Goal: Information Seeking & Learning: Learn about a topic

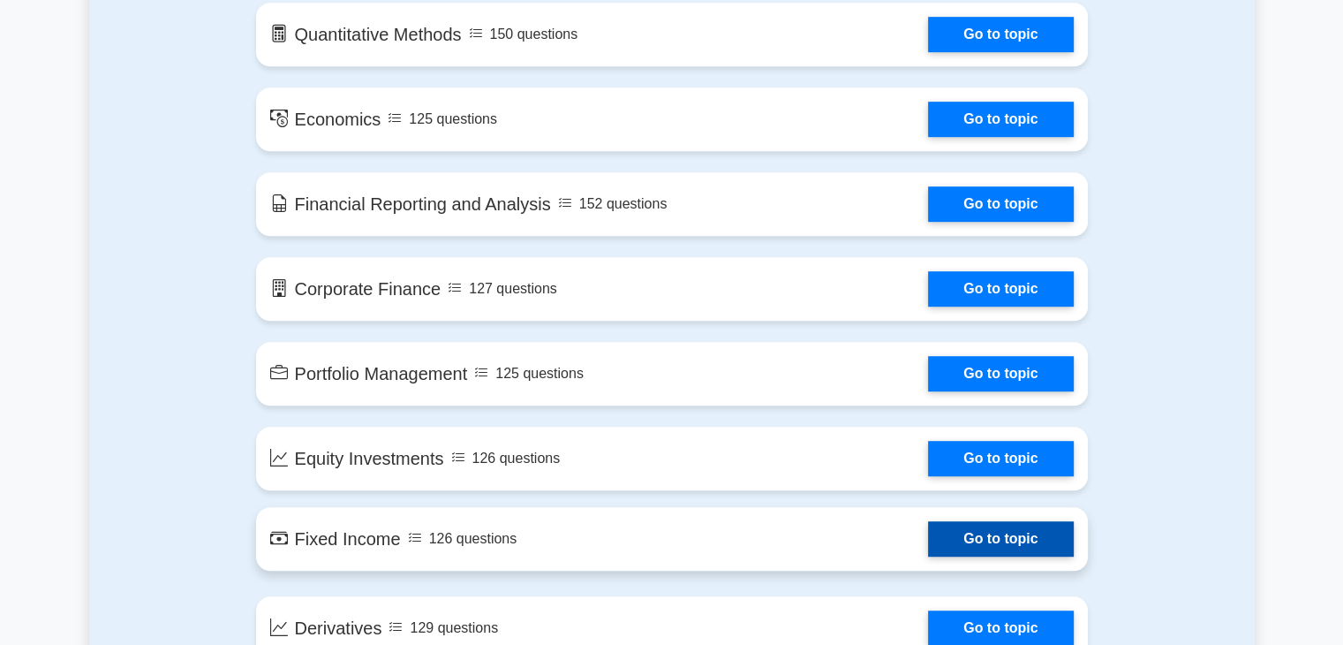
scroll to position [1040, 0]
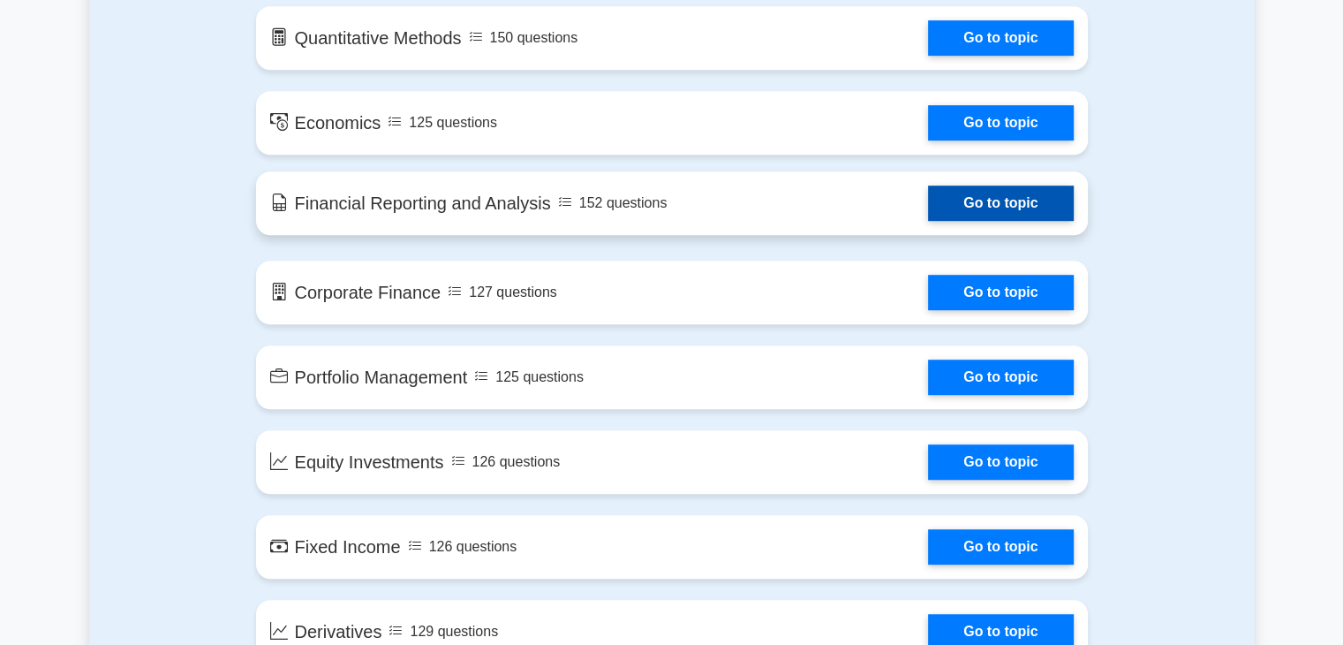
click at [964, 200] on link "Go to topic" at bounding box center [1000, 202] width 145 height 35
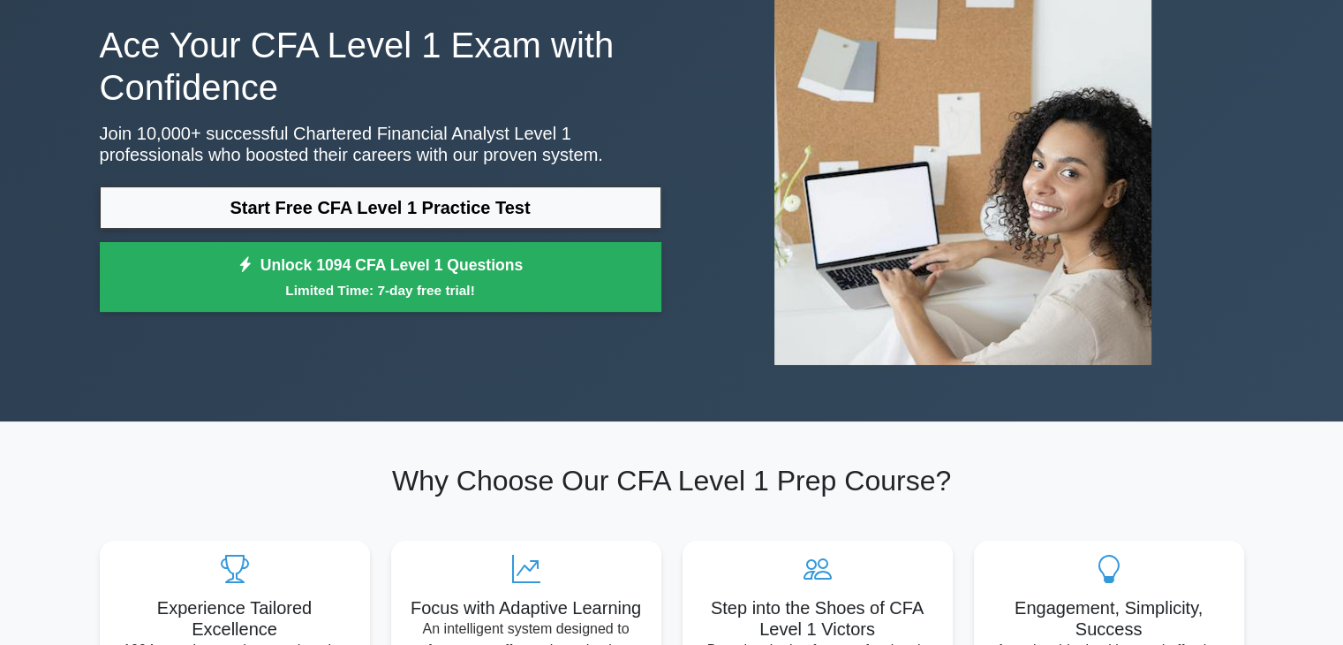
scroll to position [0, 0]
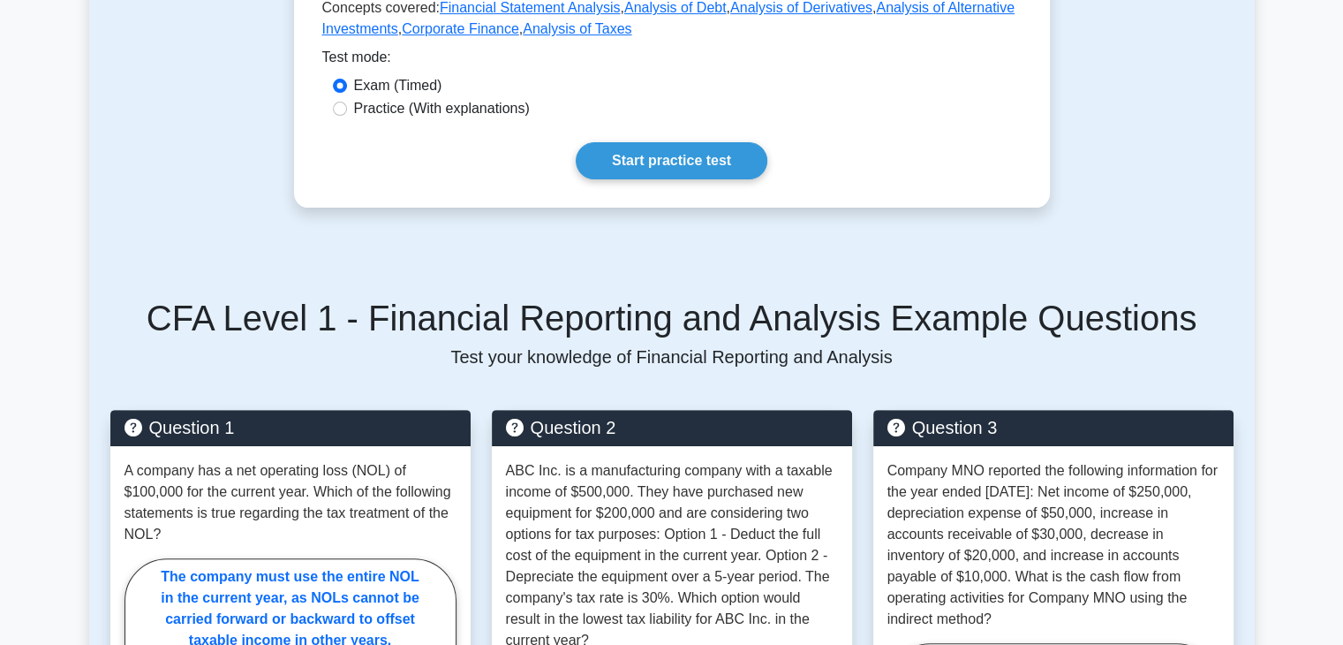
scroll to position [607, 0]
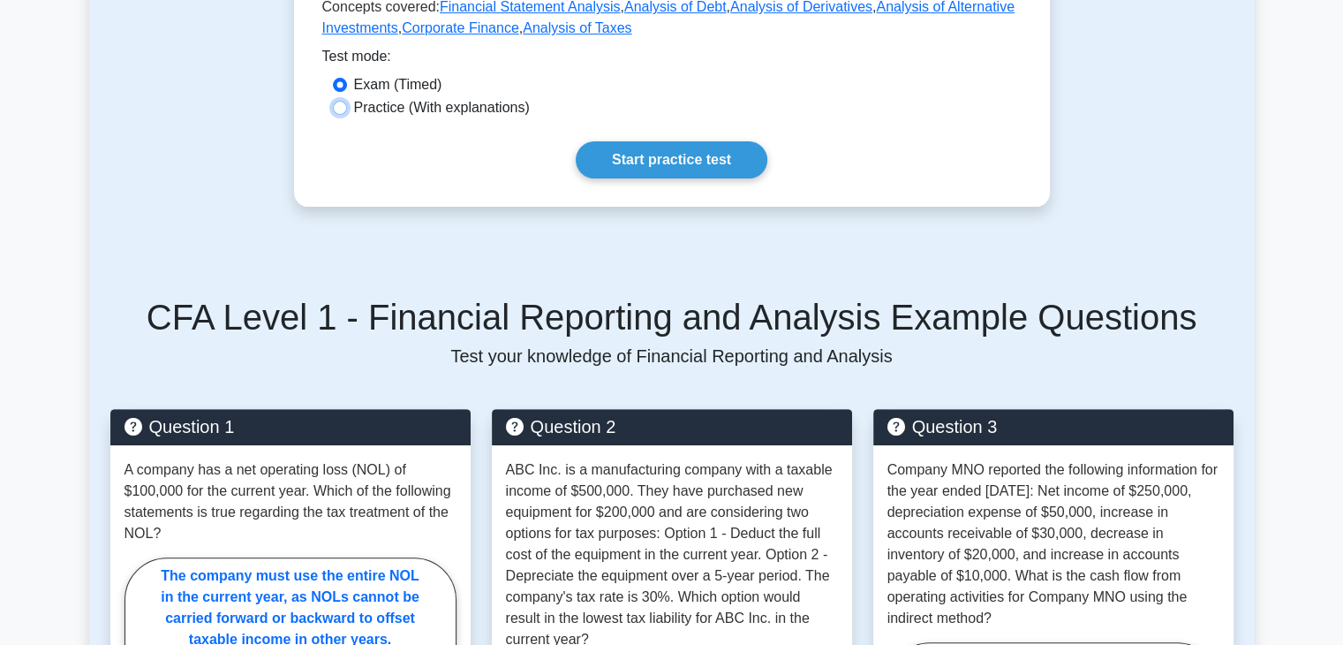
click at [344, 101] on input "Practice (With explanations)" at bounding box center [340, 108] width 14 height 14
radio input "true"
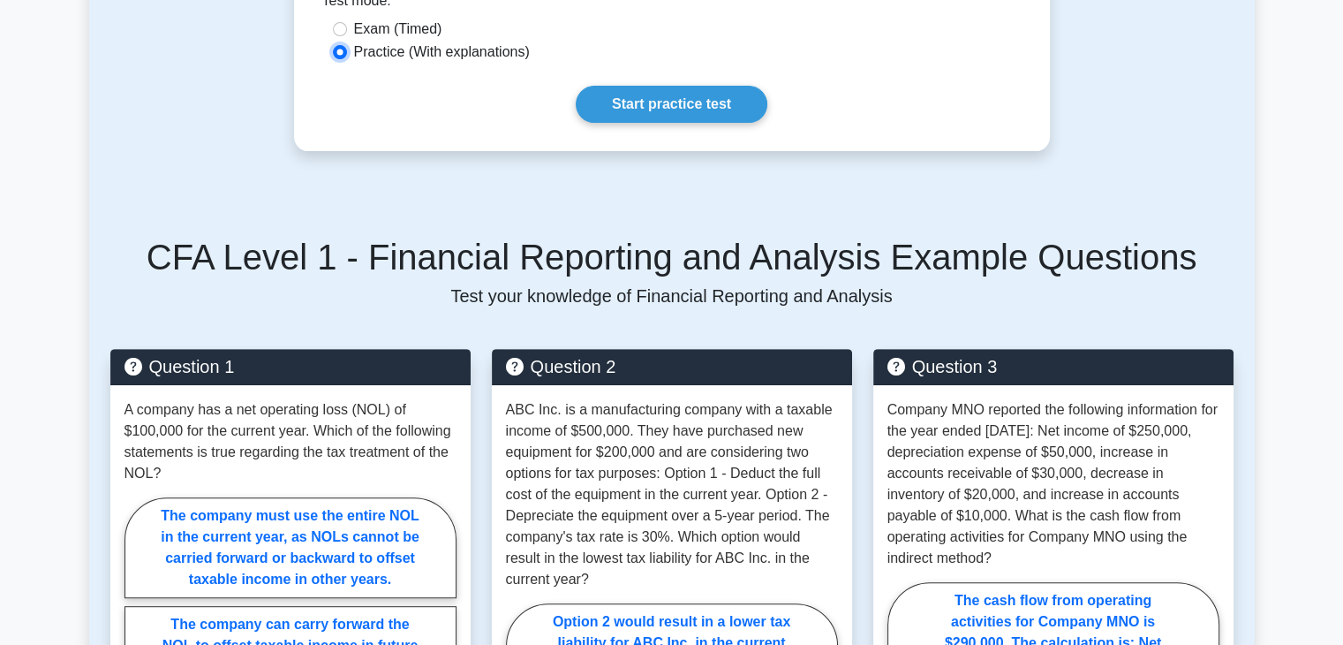
scroll to position [655, 0]
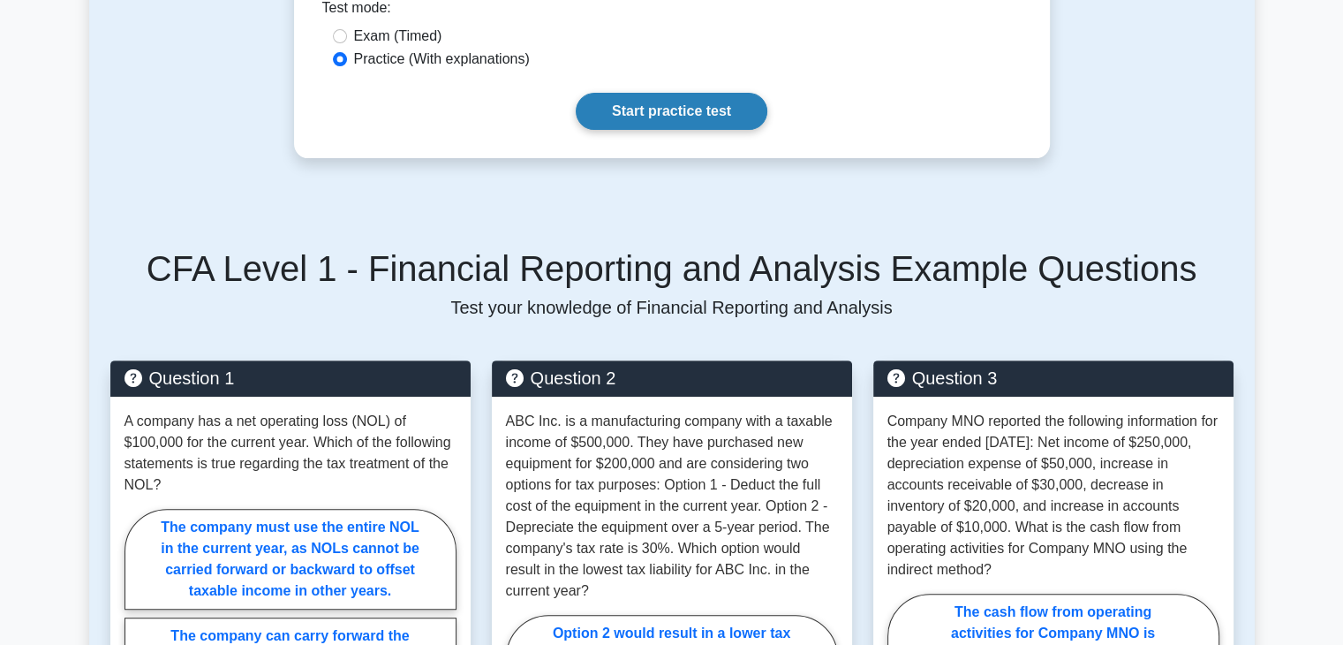
click at [685, 93] on link "Start practice test" at bounding box center [672, 111] width 192 height 37
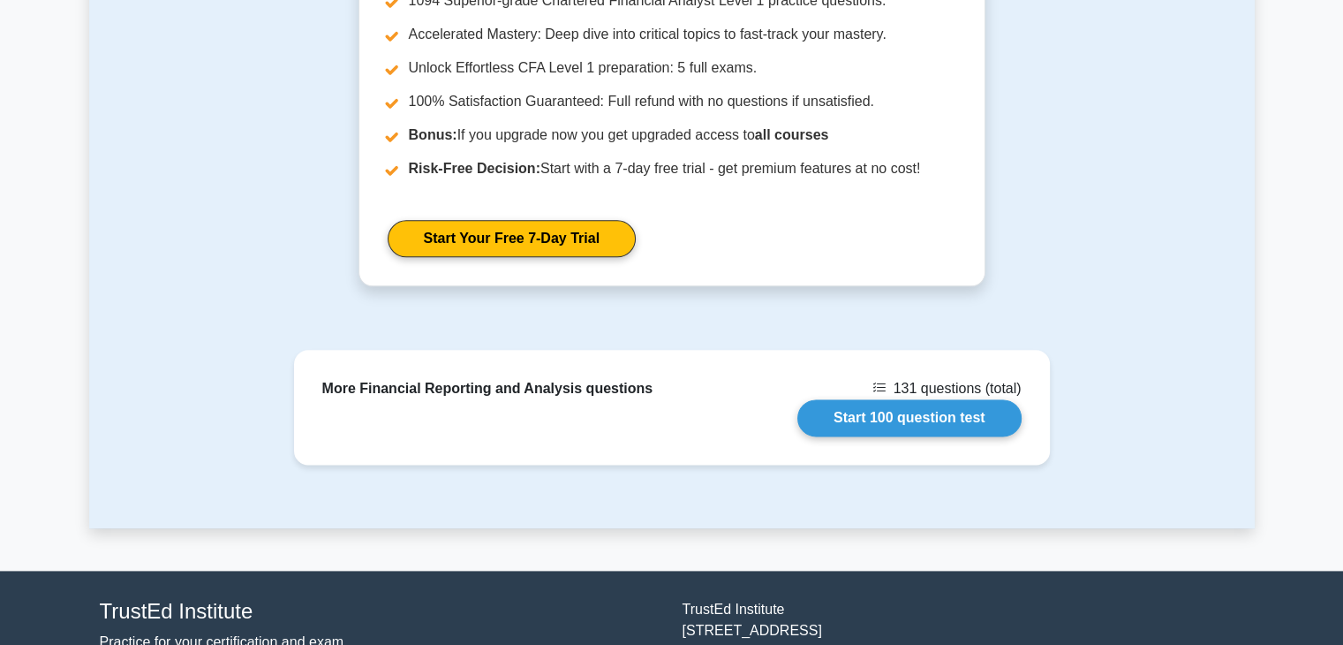
scroll to position [2148, 0]
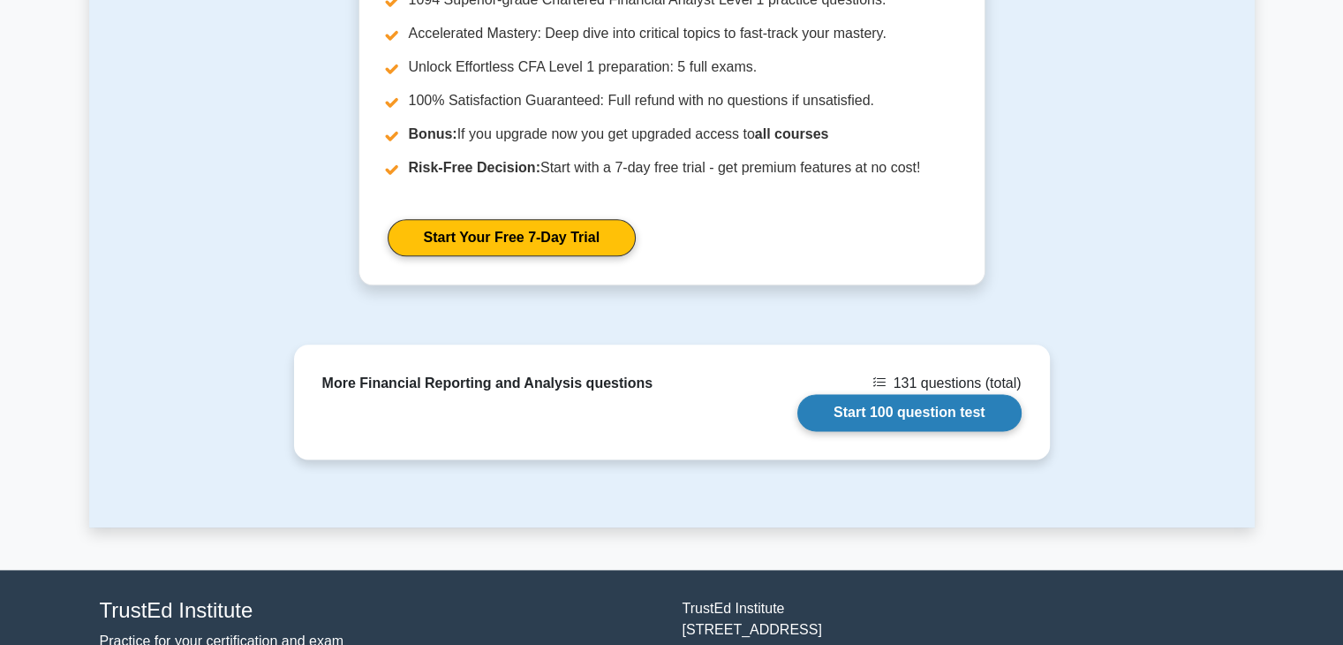
click at [904, 394] on link "Start 100 question test" at bounding box center [910, 412] width 224 height 37
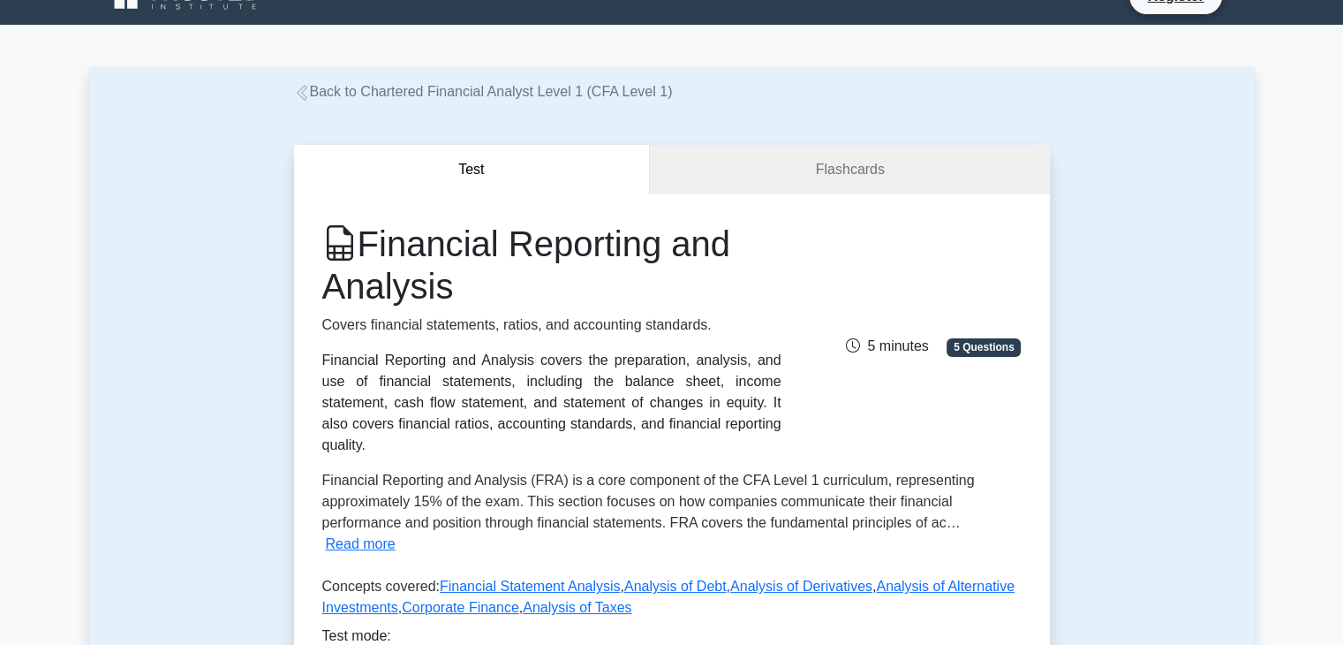
scroll to position [0, 0]
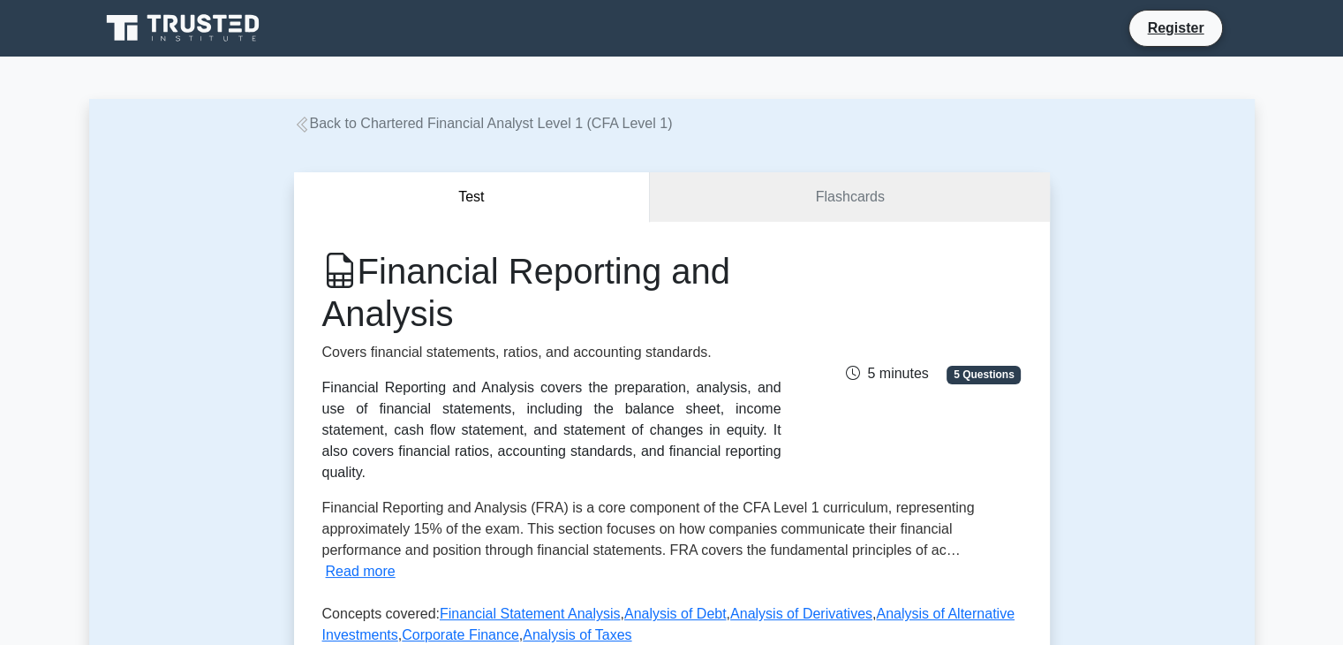
click at [442, 200] on button "Test" at bounding box center [472, 197] width 357 height 50
click at [839, 199] on link "Flashcards" at bounding box center [849, 197] width 399 height 50
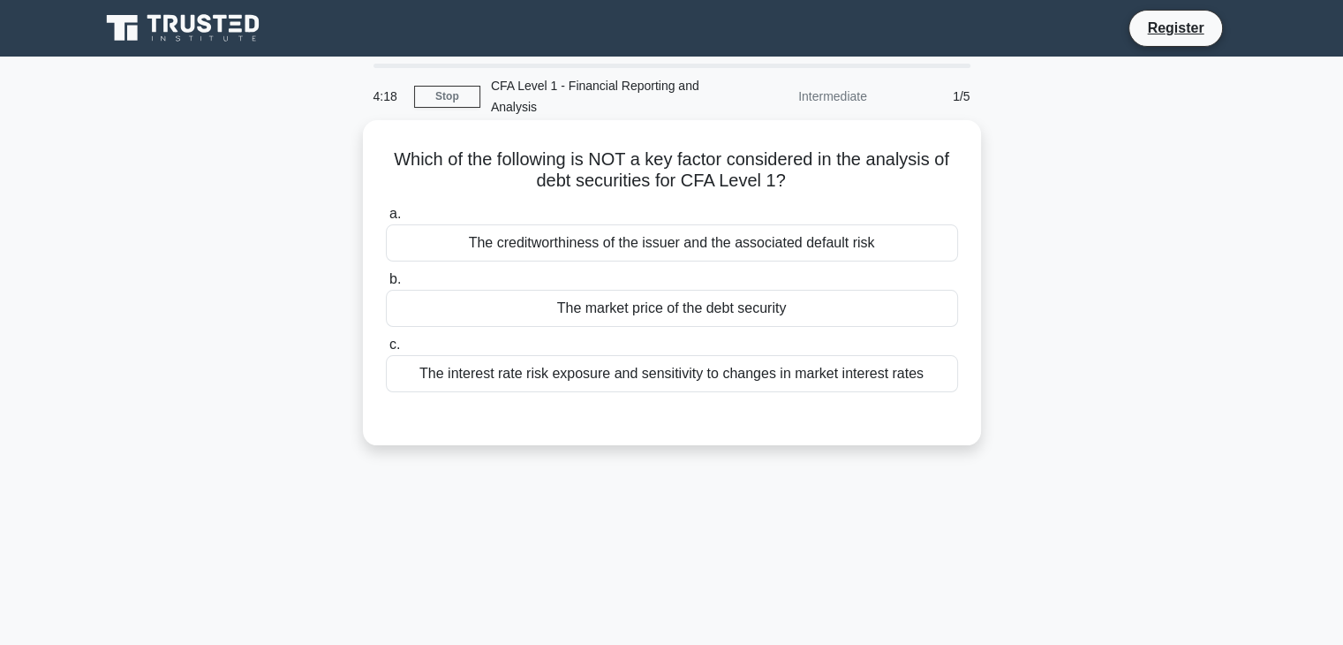
click at [665, 315] on div "The market price of the debt security" at bounding box center [672, 308] width 572 height 37
click at [386, 285] on input "b. The market price of the debt security" at bounding box center [386, 279] width 0 height 11
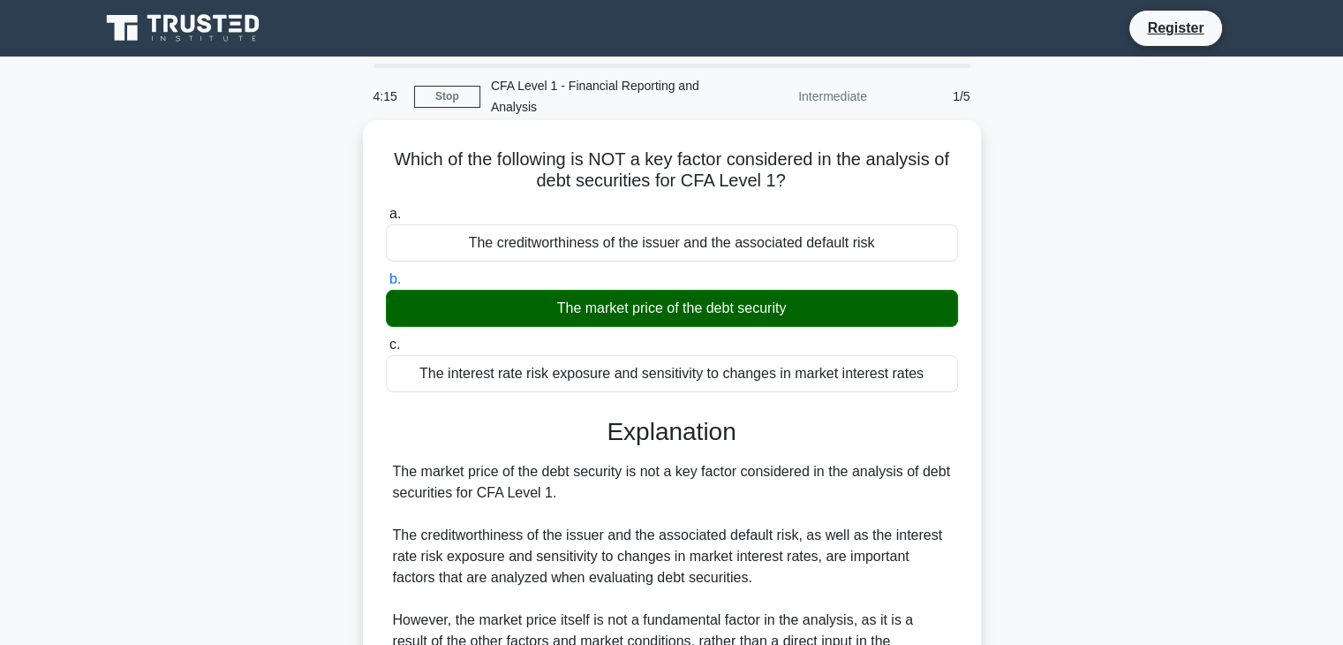
scroll to position [310, 0]
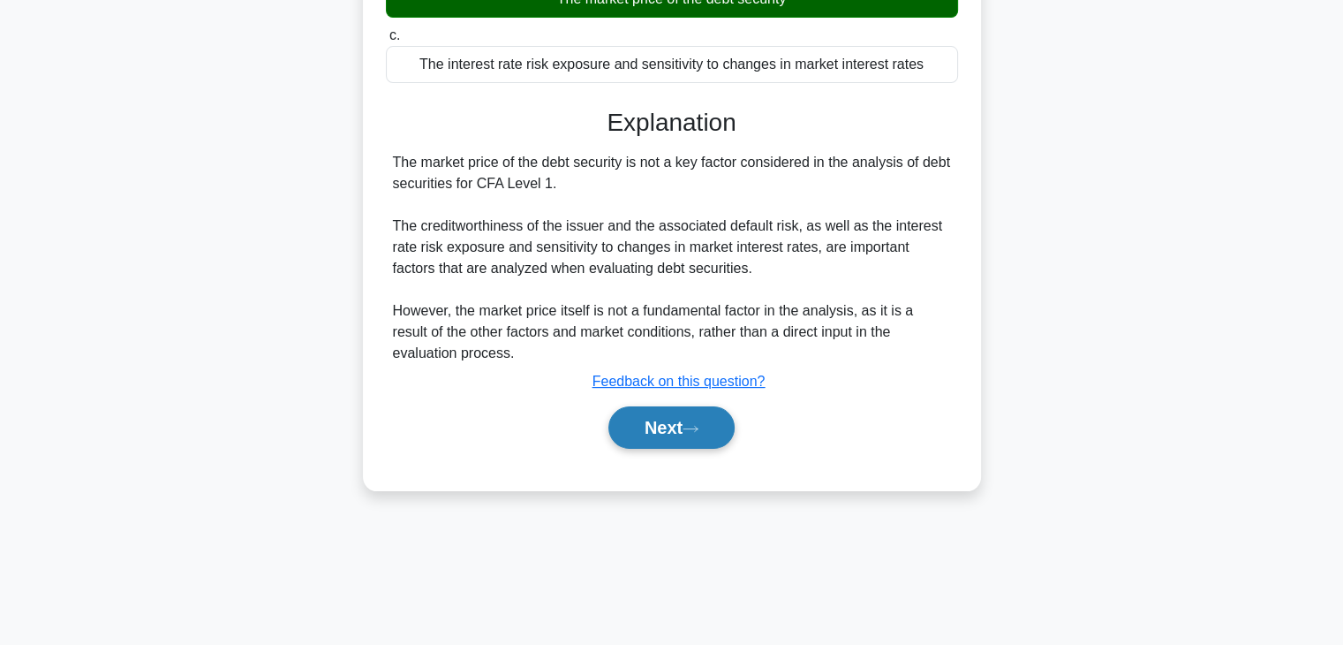
click at [659, 428] on button "Next" at bounding box center [672, 427] width 126 height 42
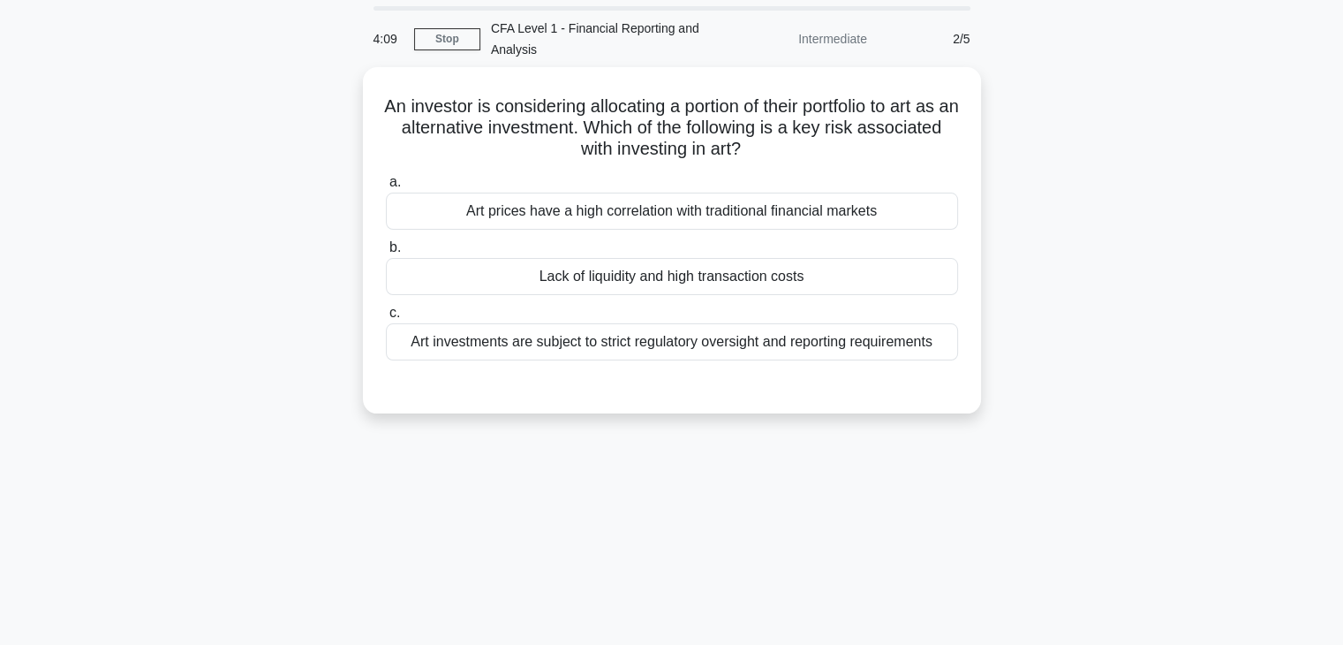
scroll to position [0, 0]
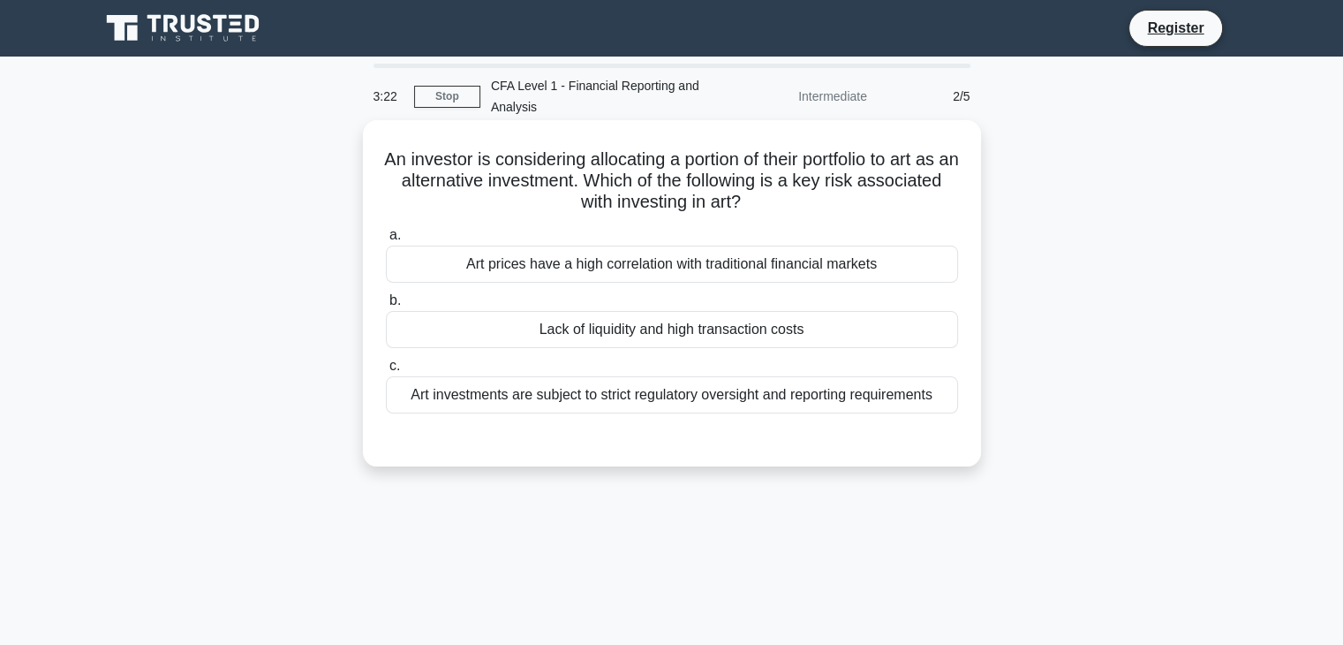
click at [662, 398] on div "Art investments are subject to strict regulatory oversight and reporting requir…" at bounding box center [672, 394] width 572 height 37
click at [386, 372] on input "c. Art investments are subject to strict regulatory oversight and reporting req…" at bounding box center [386, 365] width 0 height 11
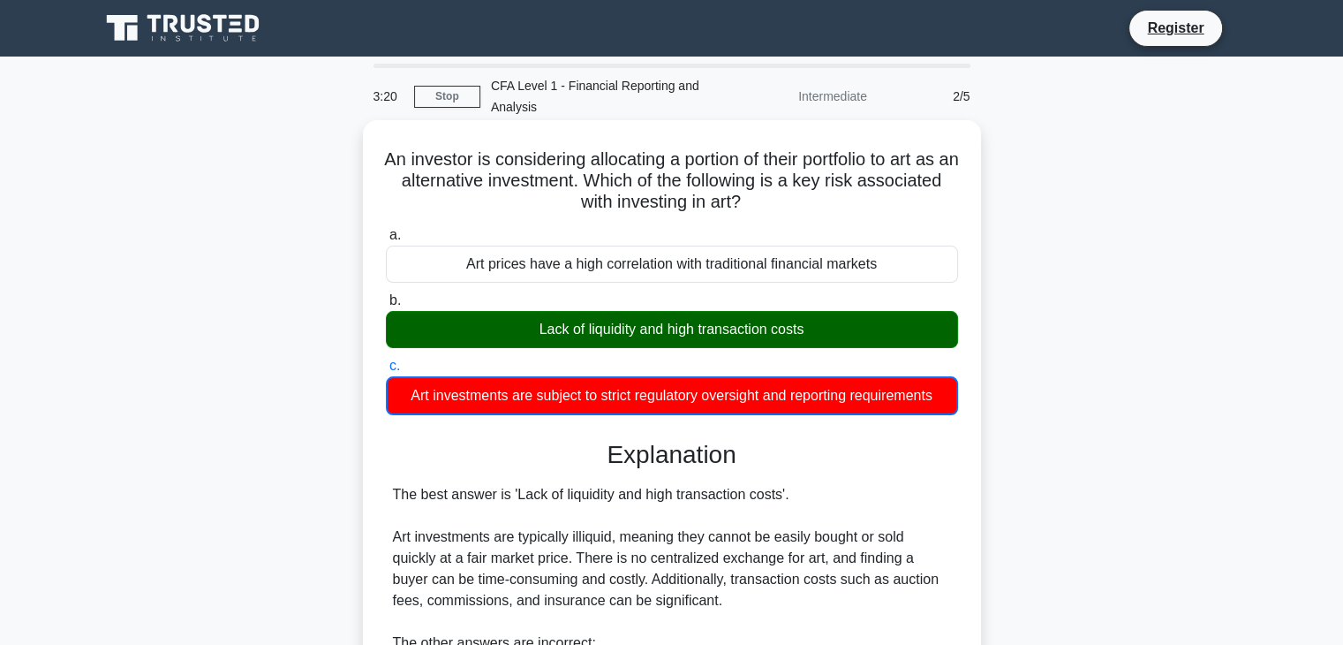
scroll to position [337, 0]
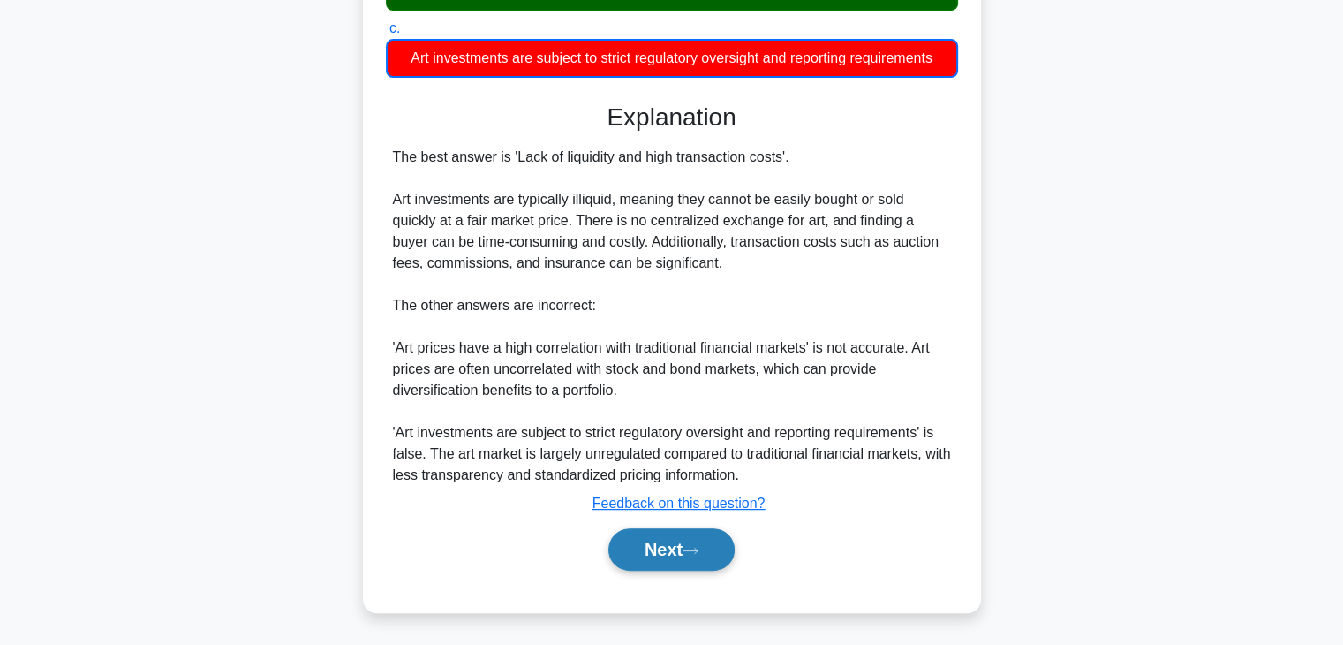
click at [655, 556] on button "Next" at bounding box center [672, 549] width 126 height 42
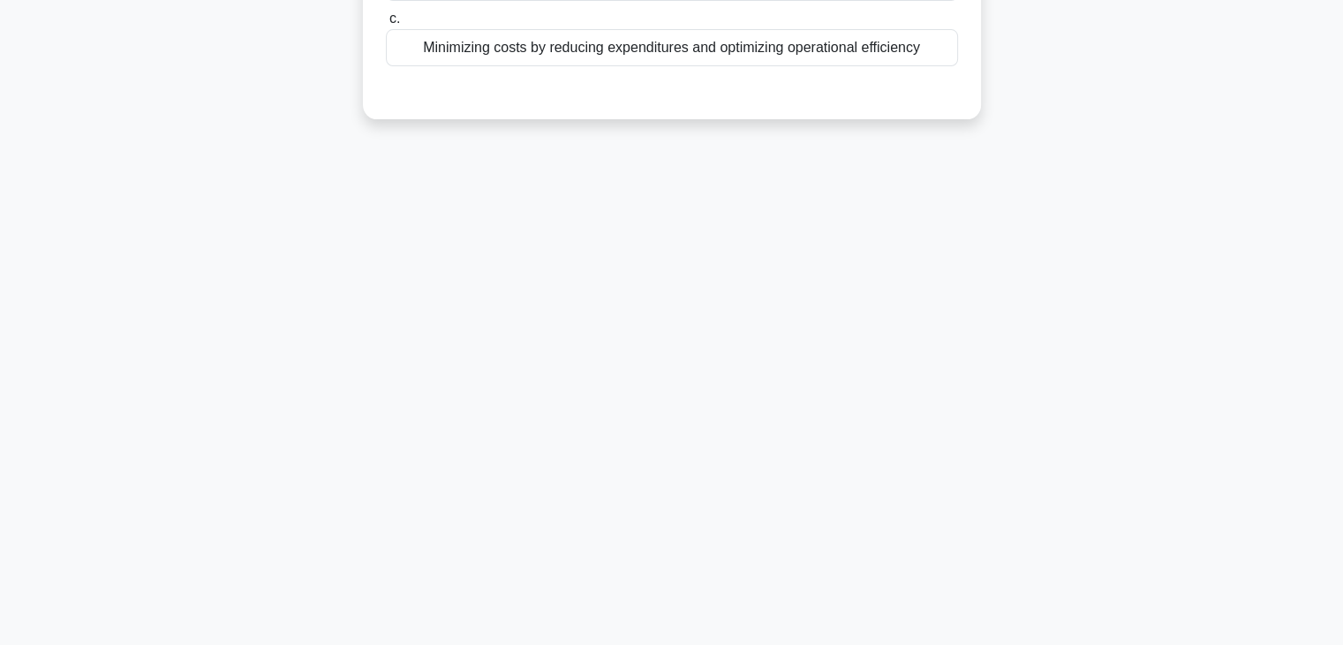
scroll to position [0, 0]
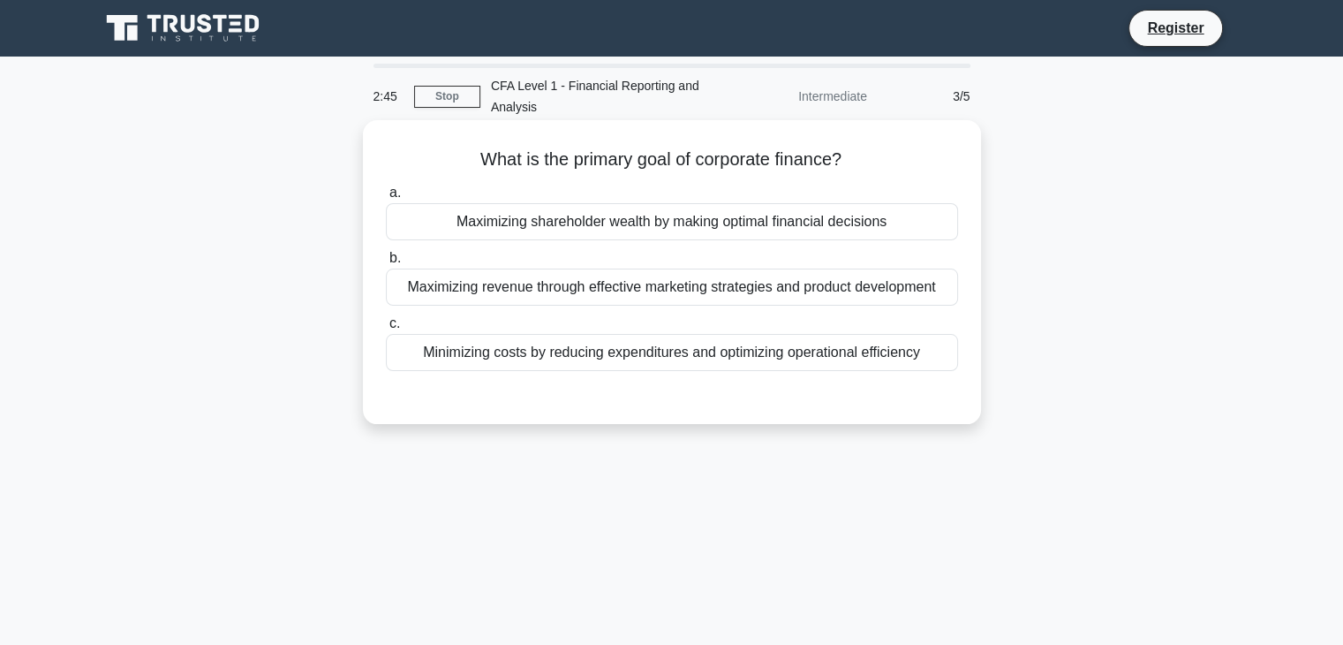
click at [587, 231] on div "Maximizing shareholder wealth by making optimal financial decisions" at bounding box center [672, 221] width 572 height 37
click at [386, 199] on input "a. Maximizing shareholder wealth by making optimal financial decisions" at bounding box center [386, 192] width 0 height 11
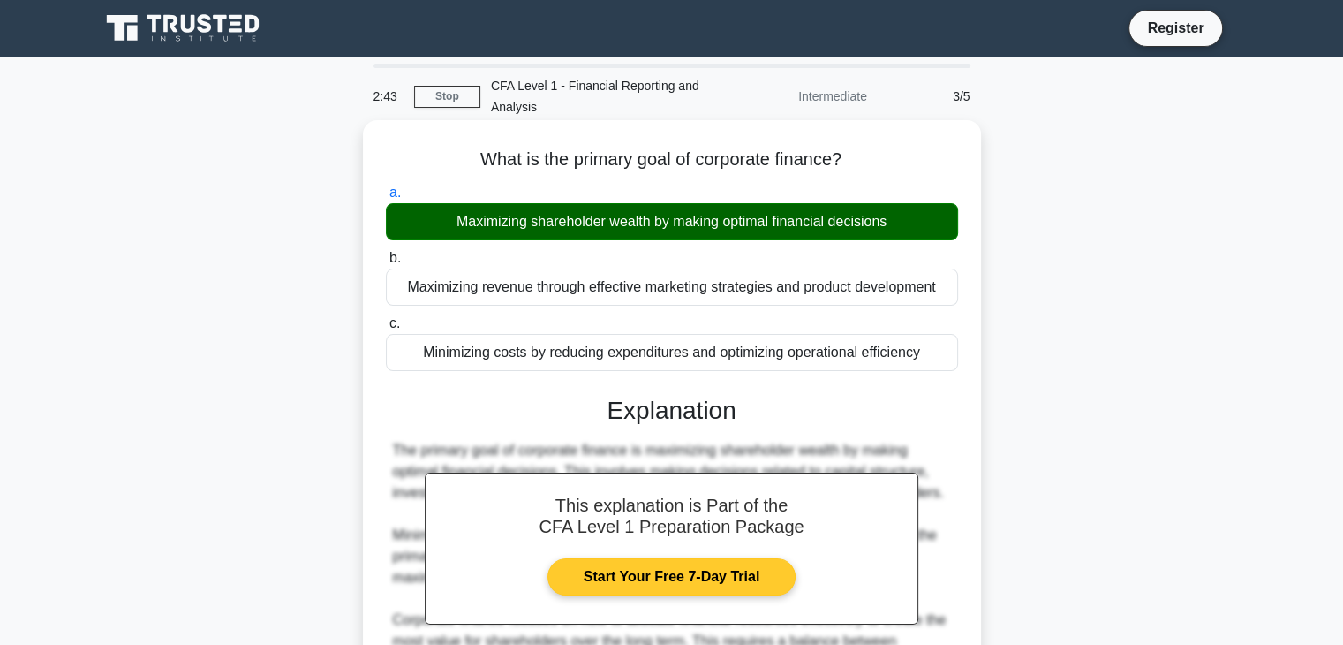
scroll to position [310, 0]
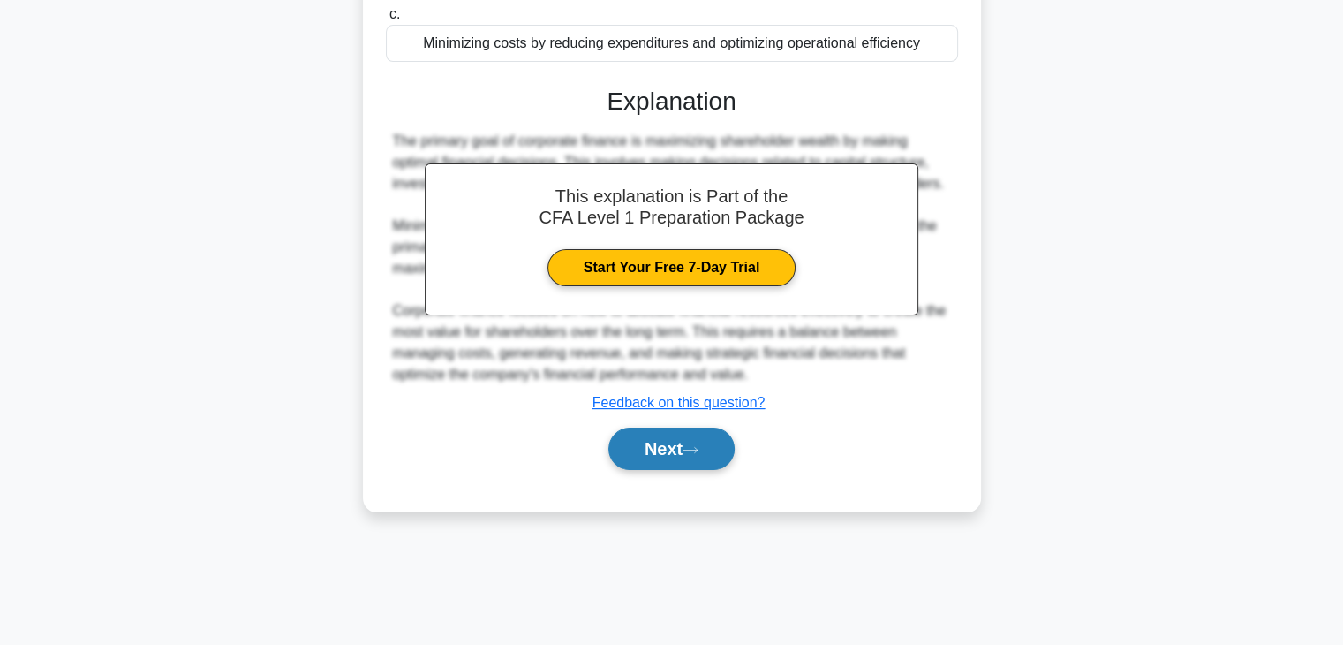
click at [645, 450] on button "Next" at bounding box center [672, 448] width 126 height 42
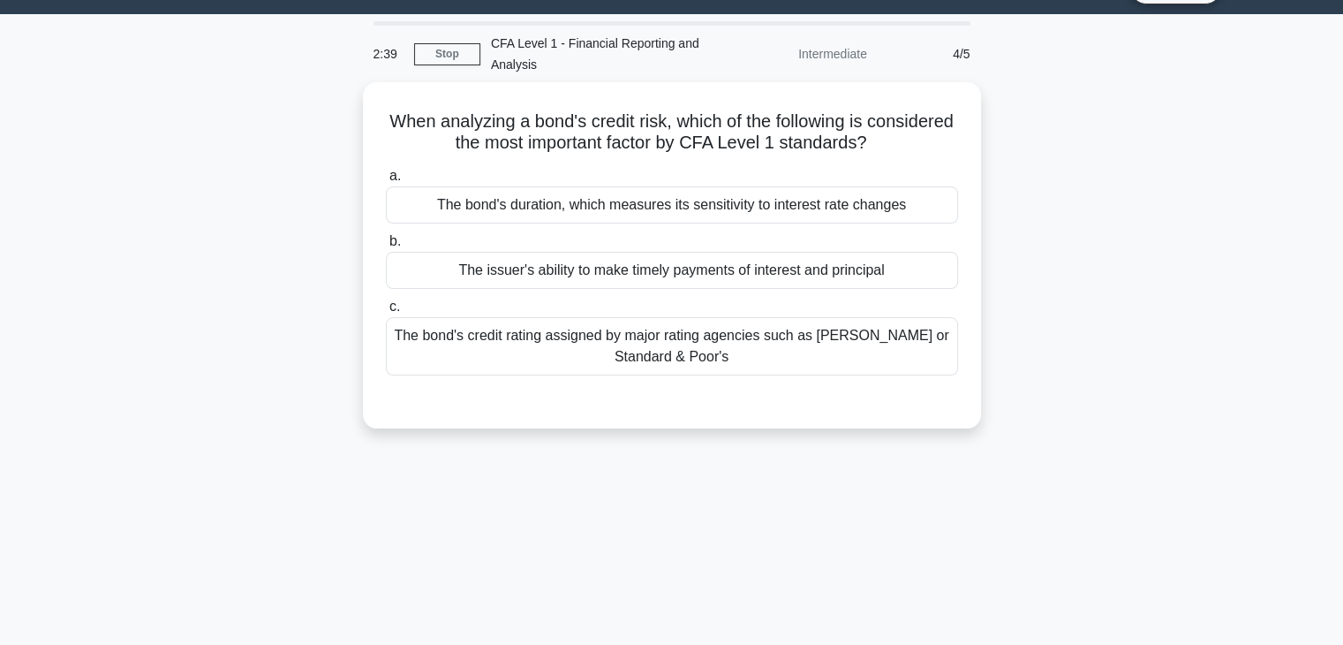
scroll to position [0, 0]
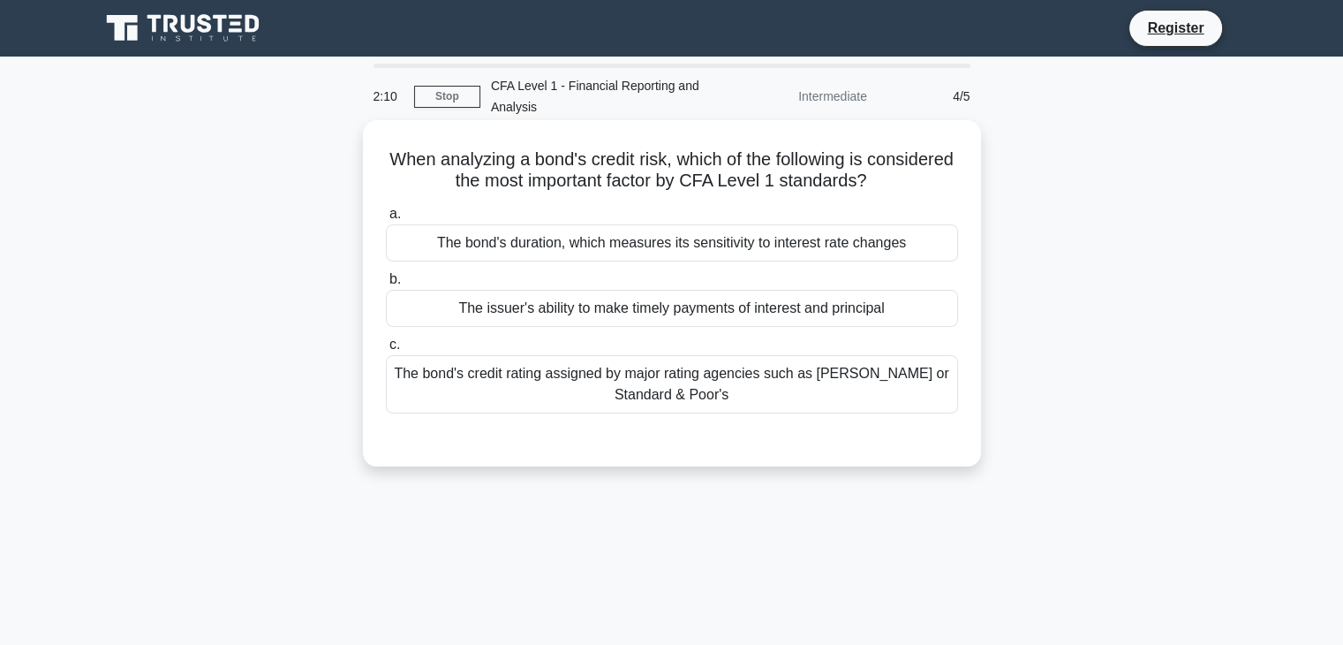
click at [607, 388] on div "The bond's credit rating assigned by major rating agencies such as Moody's or S…" at bounding box center [672, 384] width 572 height 58
click at [386, 351] on input "c. The bond's credit rating assigned by major rating agencies such as Moody's o…" at bounding box center [386, 344] width 0 height 11
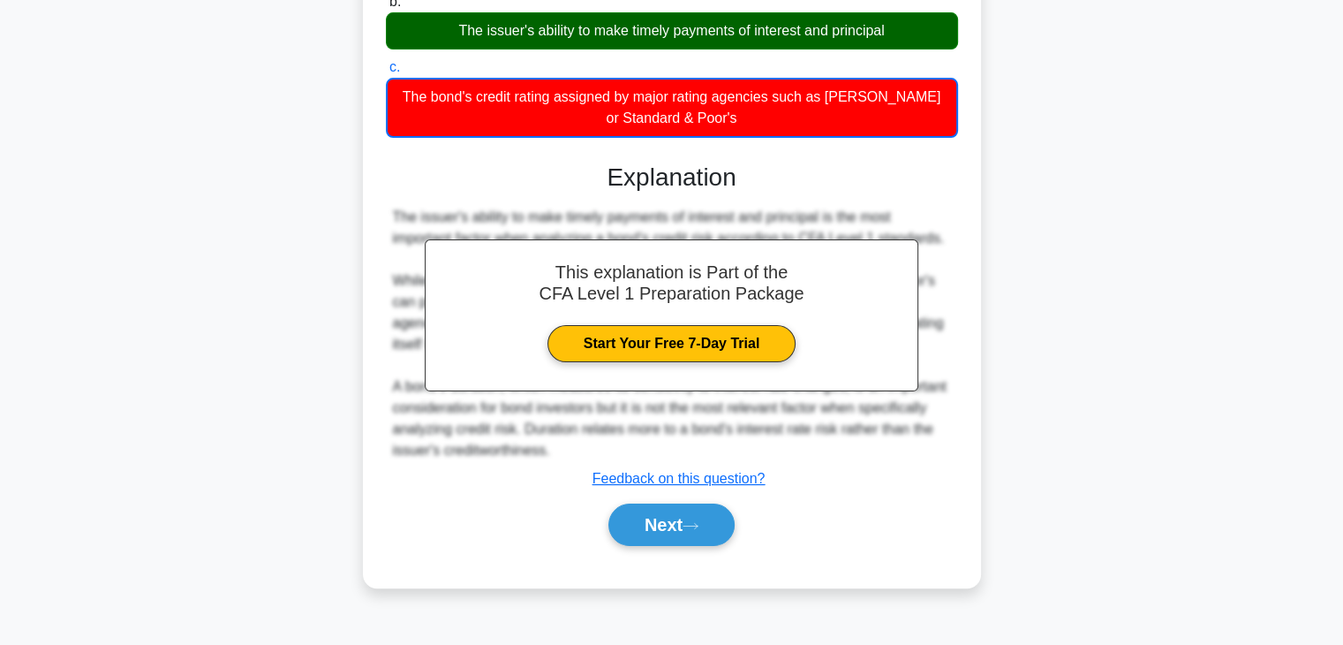
scroll to position [310, 0]
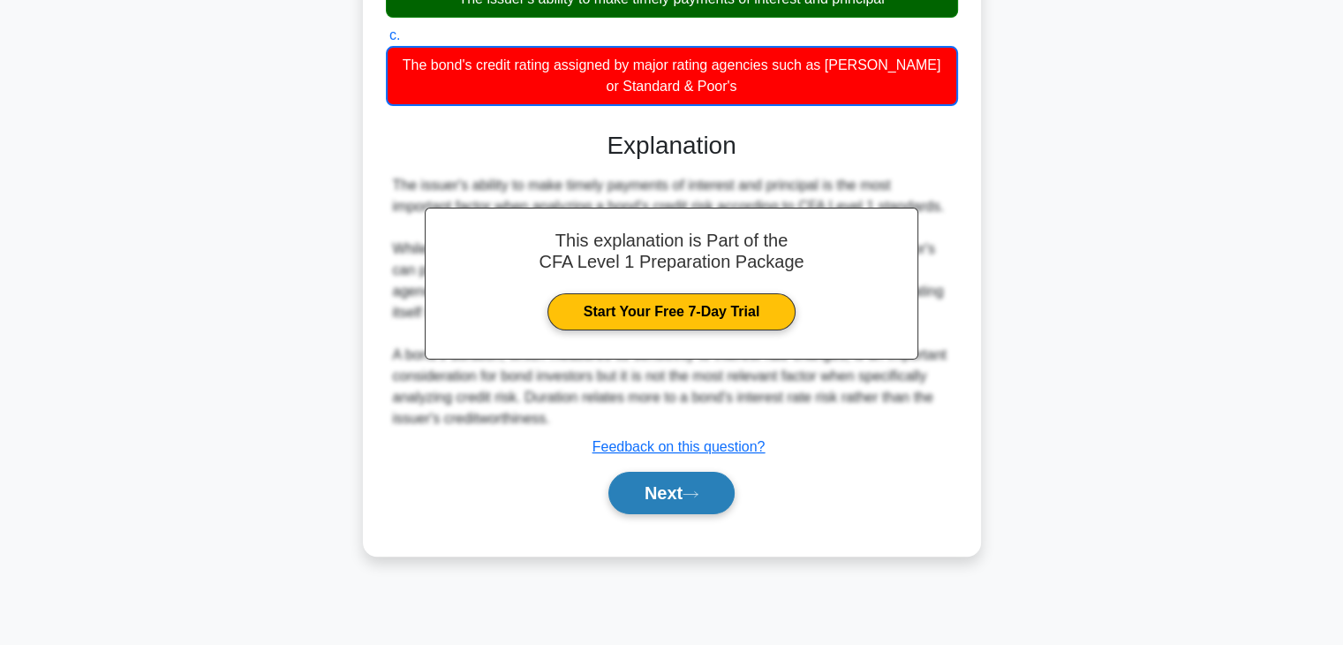
click at [643, 496] on button "Next" at bounding box center [672, 493] width 126 height 42
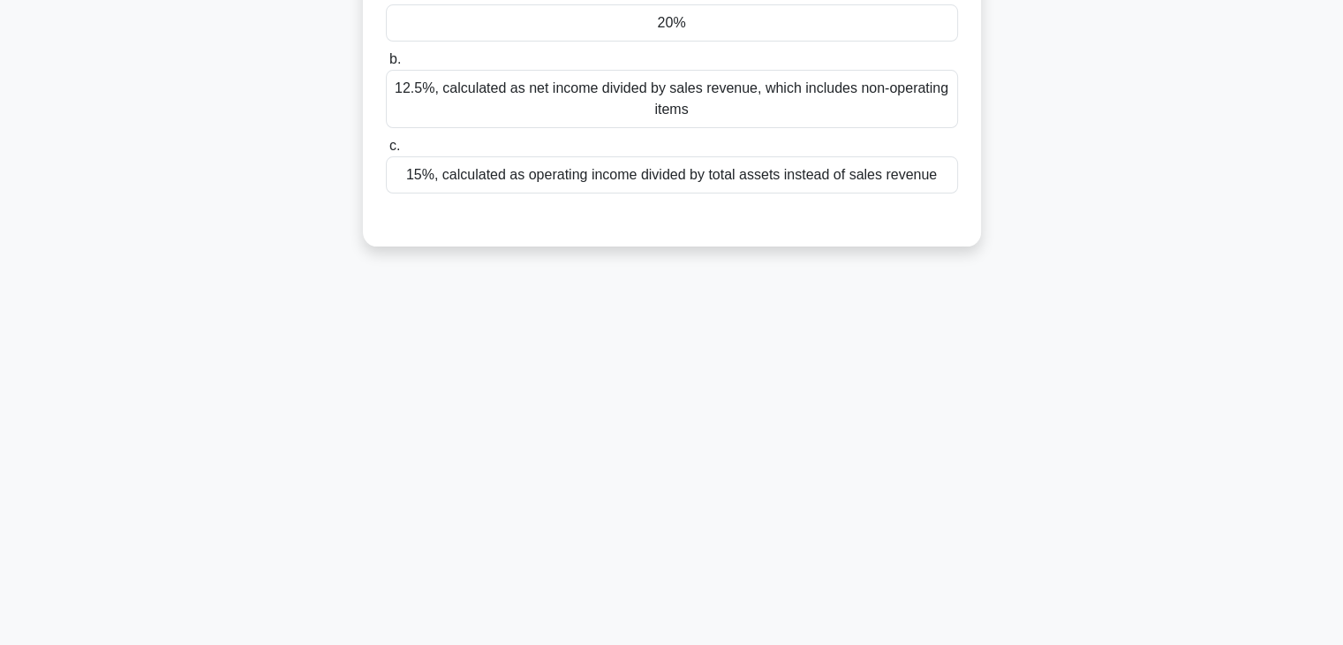
scroll to position [0, 0]
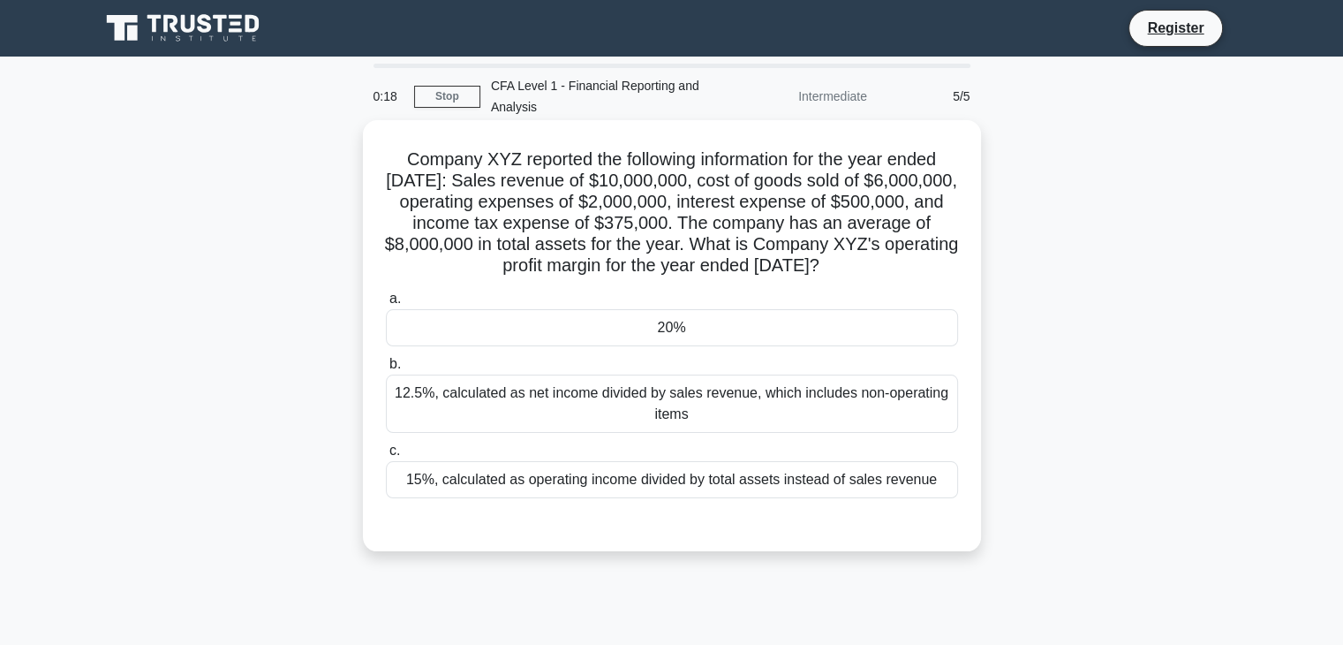
click at [648, 346] on div "20%" at bounding box center [672, 327] width 572 height 37
click at [386, 305] on input "a. 20%" at bounding box center [386, 298] width 0 height 11
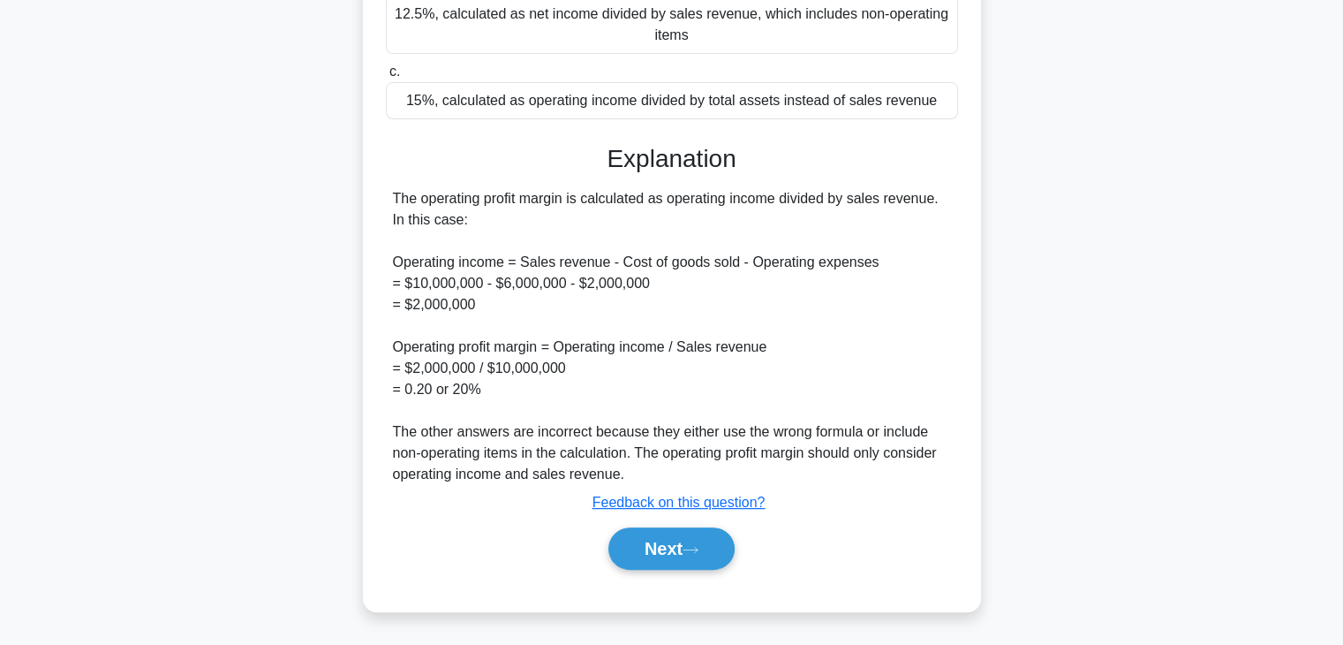
scroll to position [399, 0]
click at [650, 561] on button "Next" at bounding box center [672, 548] width 126 height 42
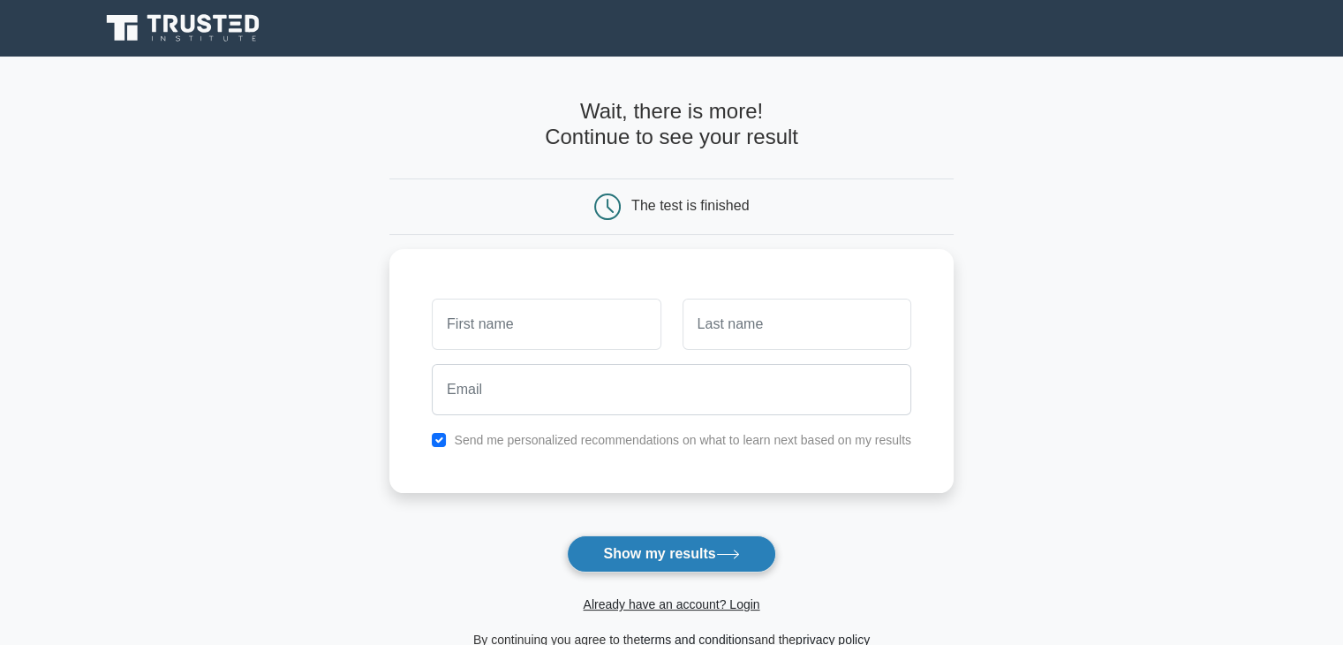
click at [629, 562] on button "Show my results" at bounding box center [671, 553] width 208 height 37
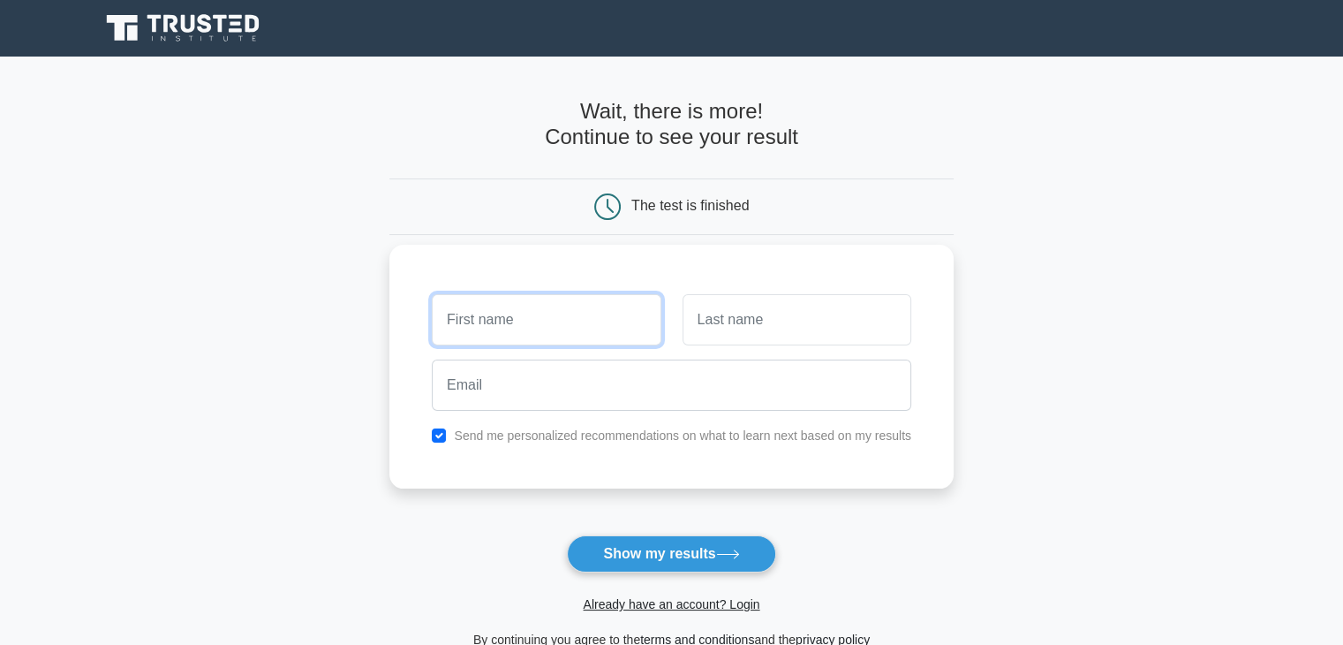
click at [483, 314] on input "text" at bounding box center [546, 319] width 229 height 51
type input "m"
type input "n"
type input "[PERSON_NAME]"
click at [754, 323] on input "text" at bounding box center [797, 319] width 229 height 51
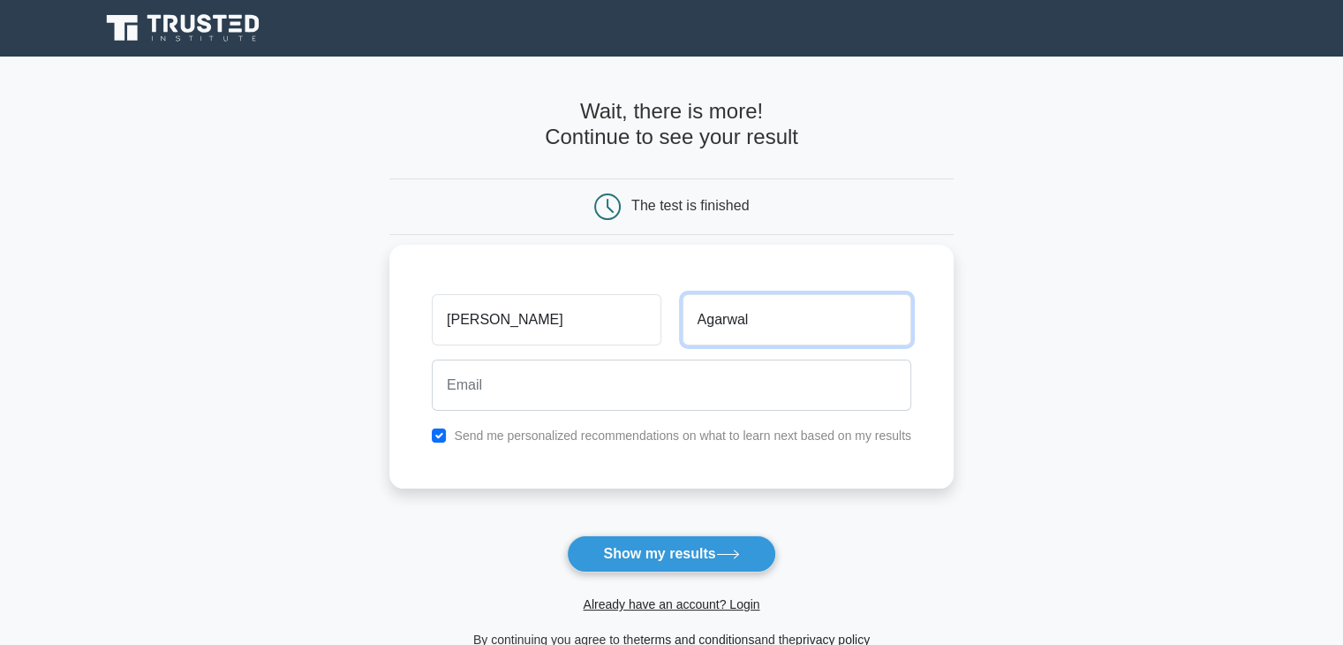
type input "Agarwal"
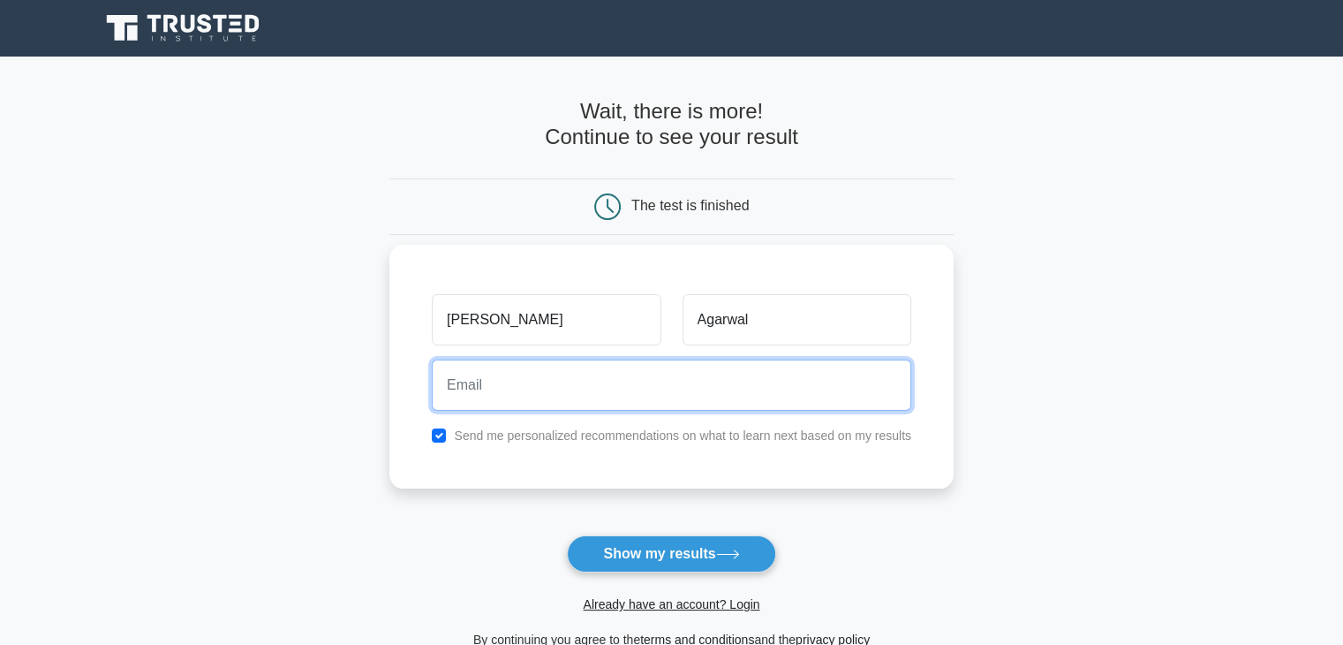
click at [656, 375] on input "email" at bounding box center [672, 384] width 480 height 51
type input "N"
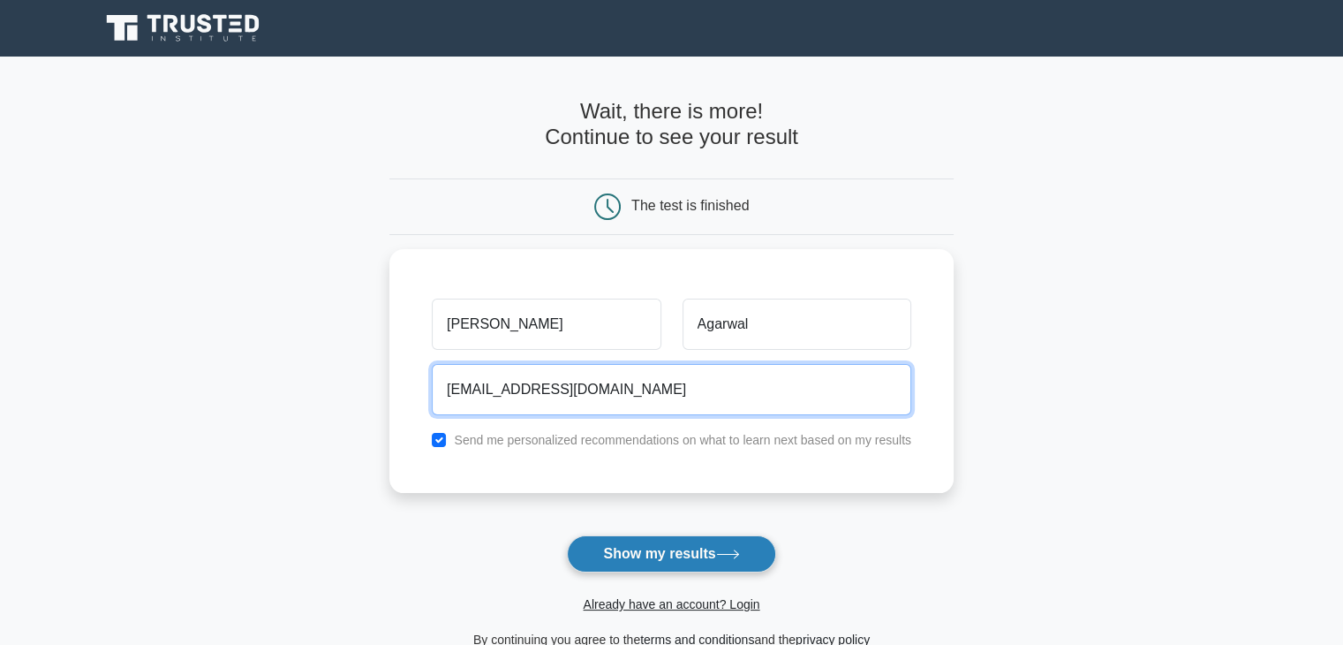
type input "[EMAIL_ADDRESS][DOMAIN_NAME]"
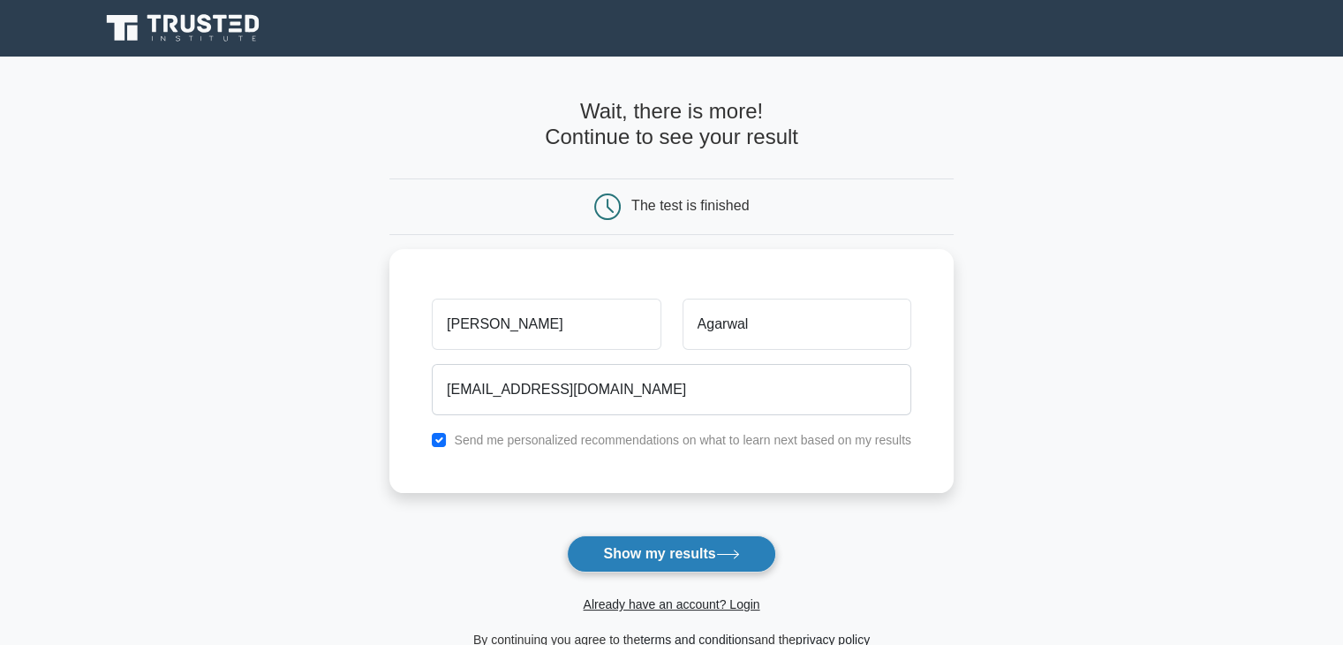
click at [668, 548] on button "Show my results" at bounding box center [671, 553] width 208 height 37
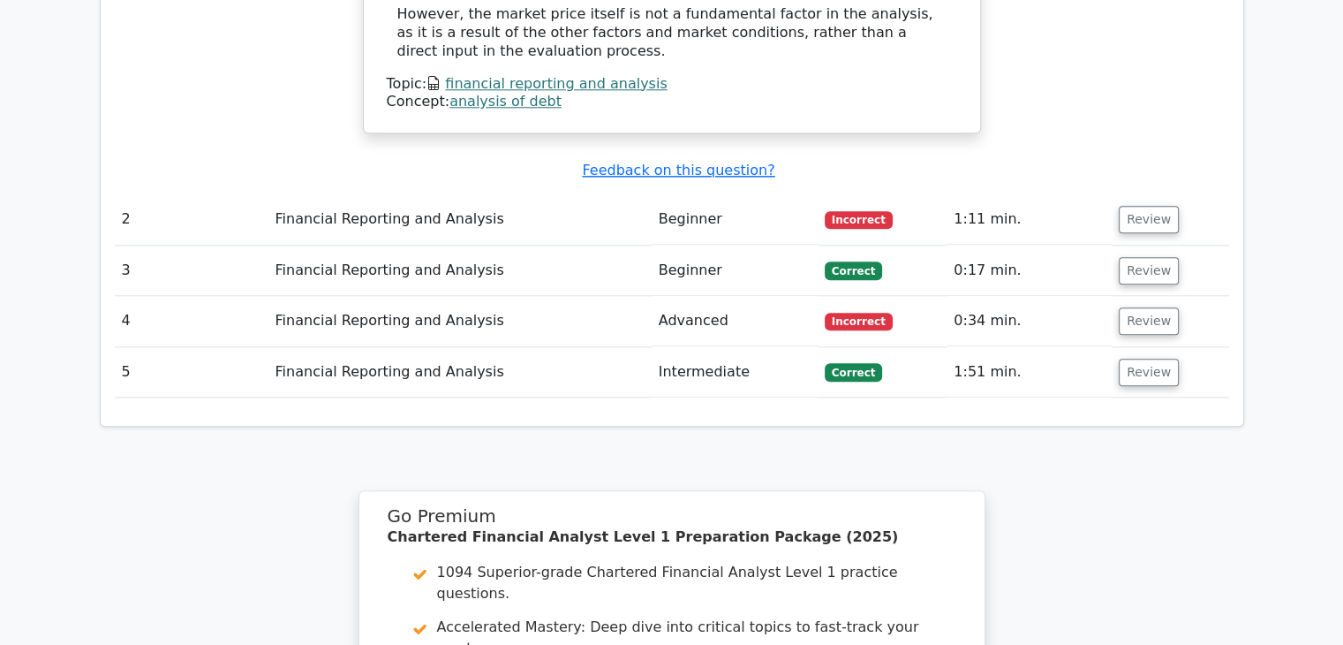
scroll to position [0, 11]
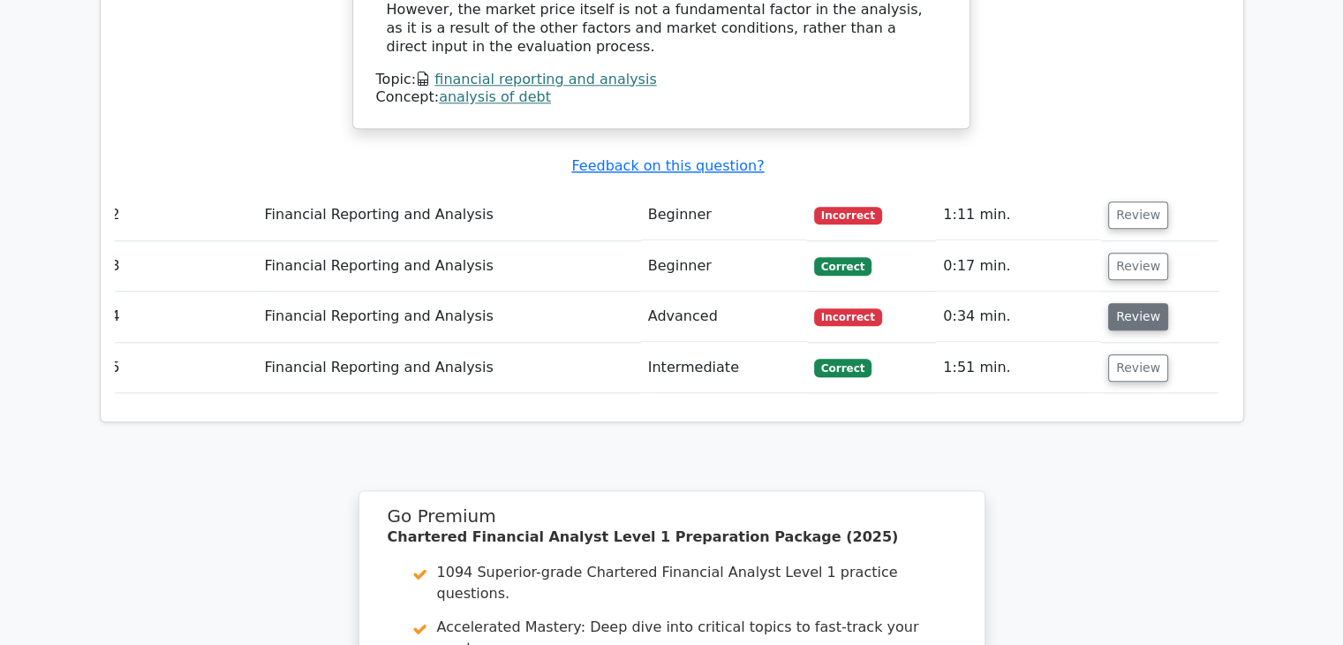
click at [1128, 303] on button "Review" at bounding box center [1138, 316] width 60 height 27
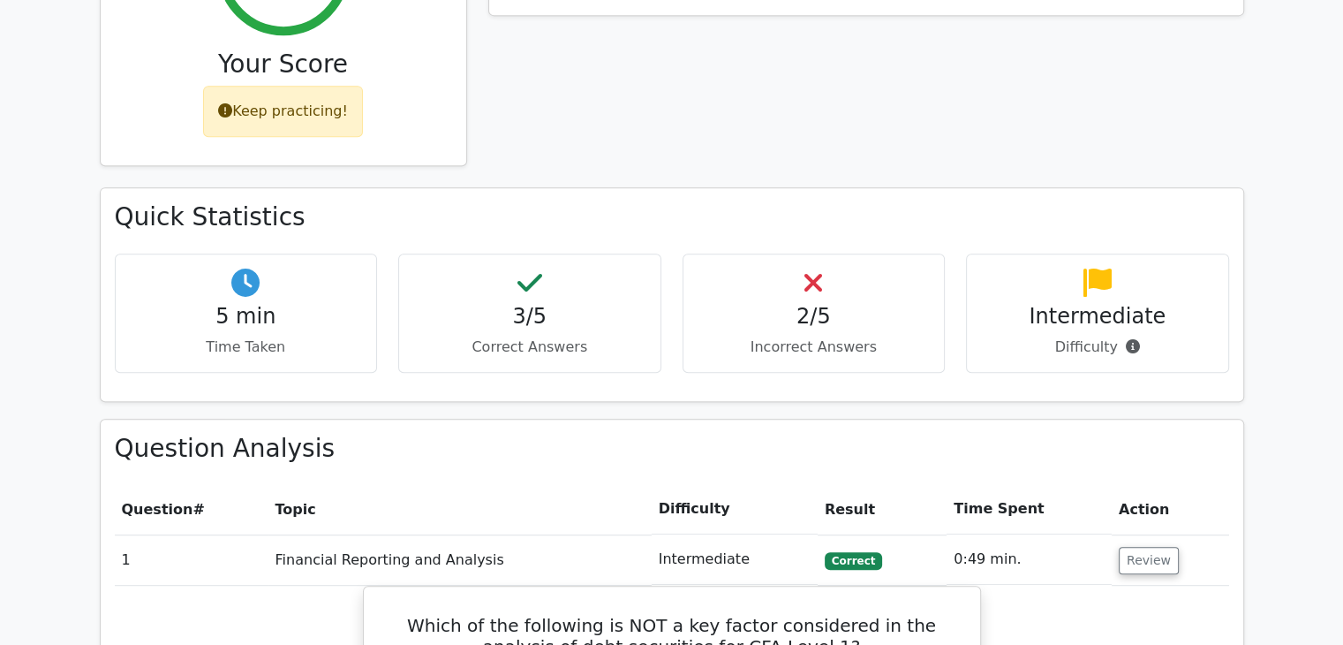
scroll to position [843, 0]
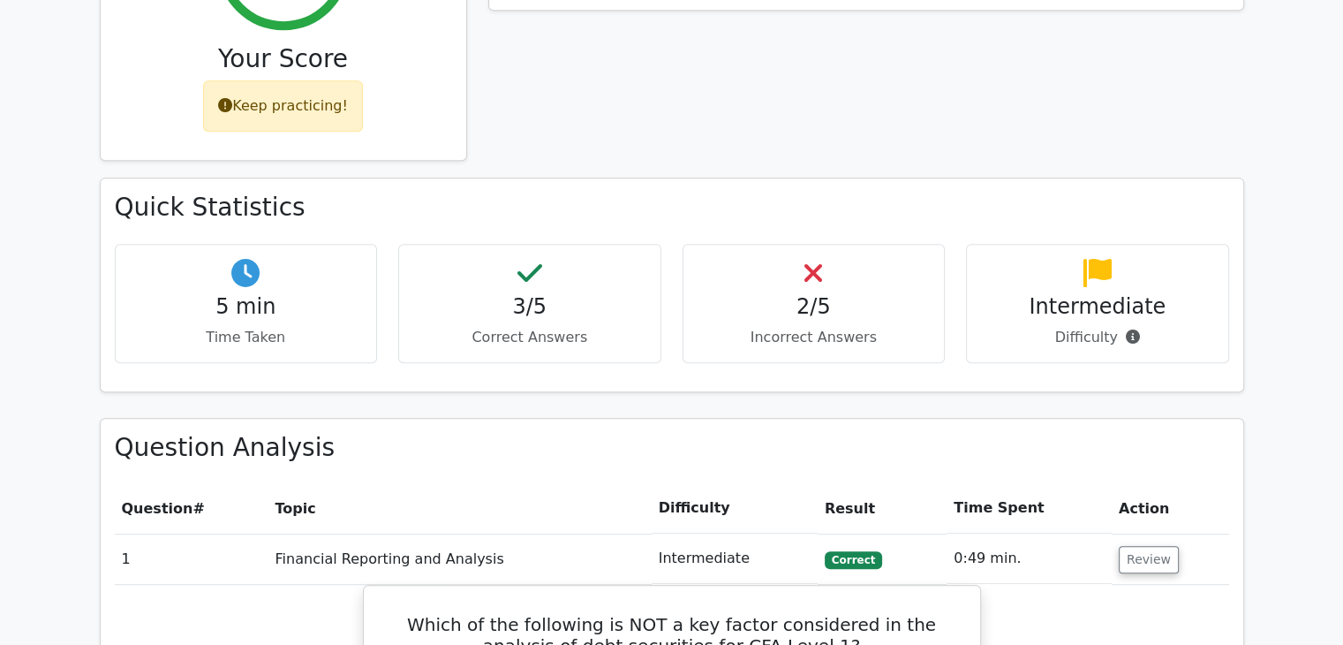
click at [1111, 327] on p "Difficulty" at bounding box center [1097, 337] width 233 height 21
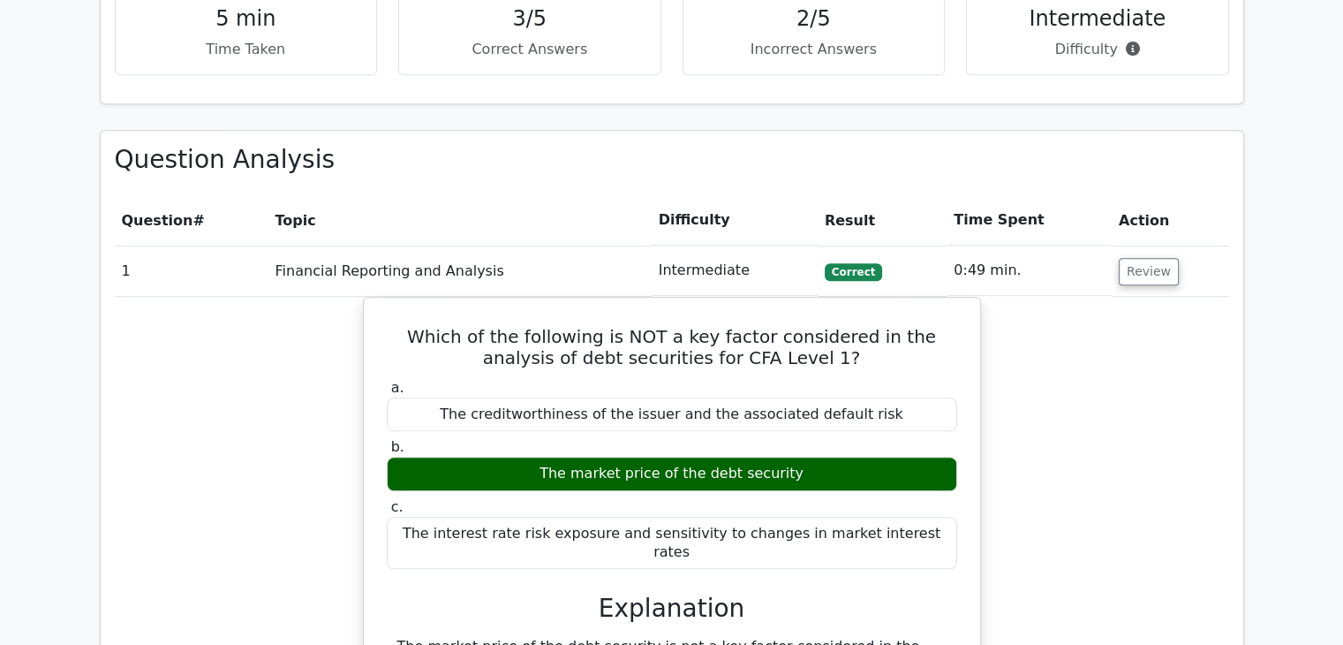
scroll to position [1132, 0]
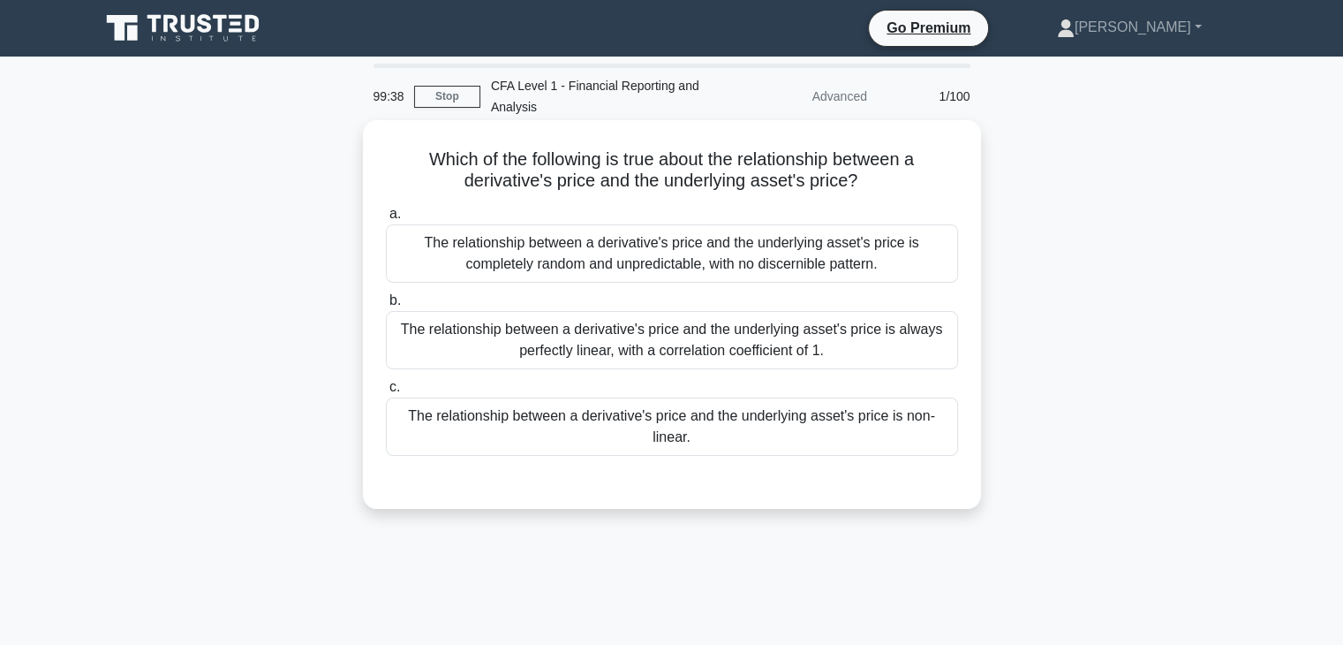
click at [758, 359] on div "The relationship between a derivative's price and the underlying asset's price …" at bounding box center [672, 340] width 572 height 58
click at [386, 306] on input "b. The relationship between a derivative's price and the underlying asset's pri…" at bounding box center [386, 300] width 0 height 11
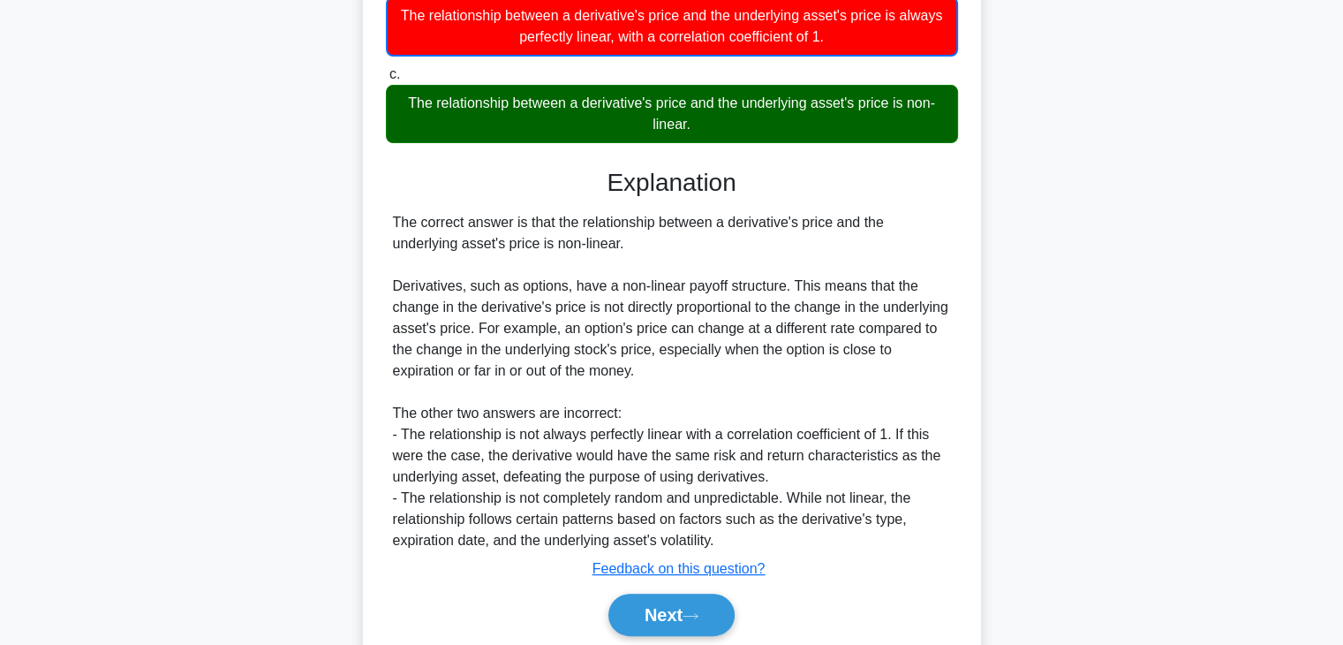
scroll to position [380, 0]
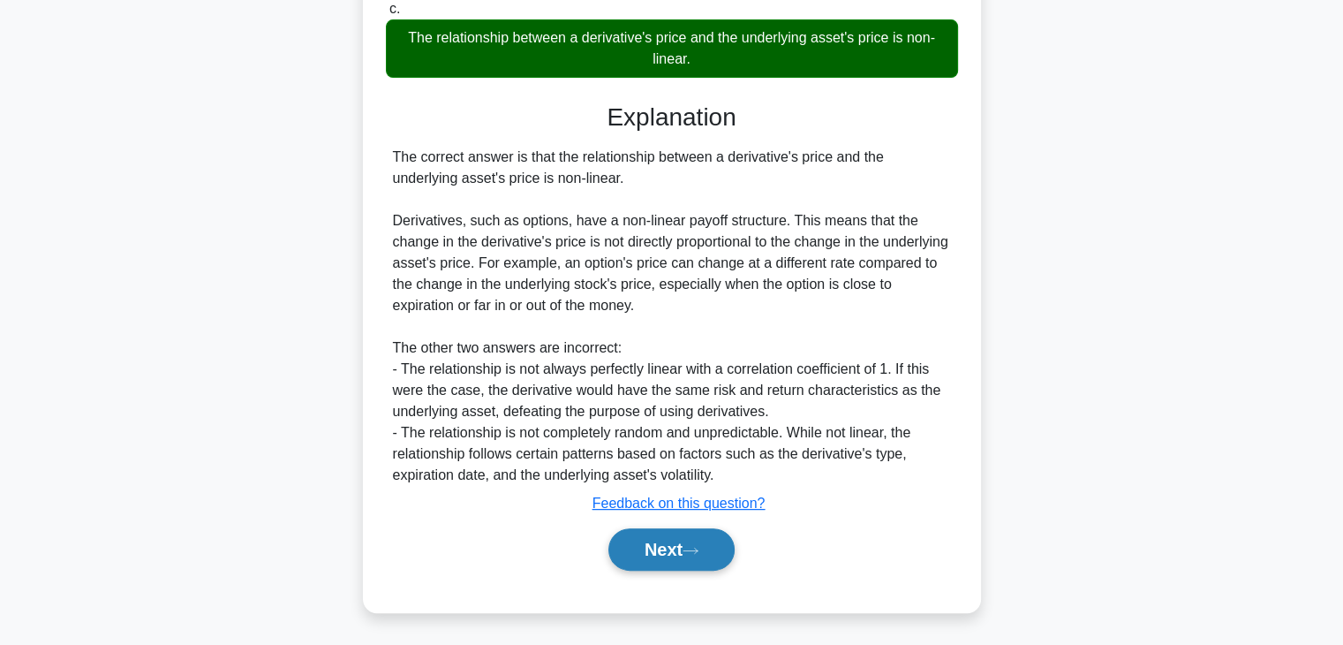
click at [646, 558] on button "Next" at bounding box center [672, 549] width 126 height 42
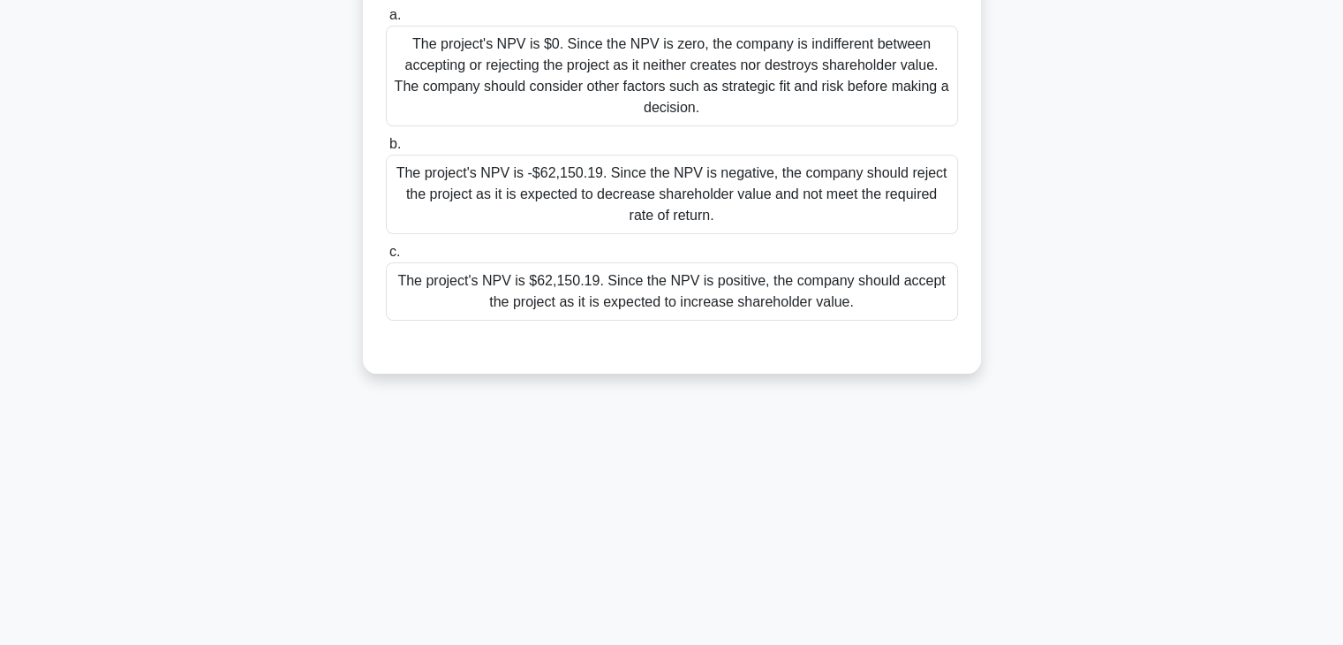
scroll to position [0, 0]
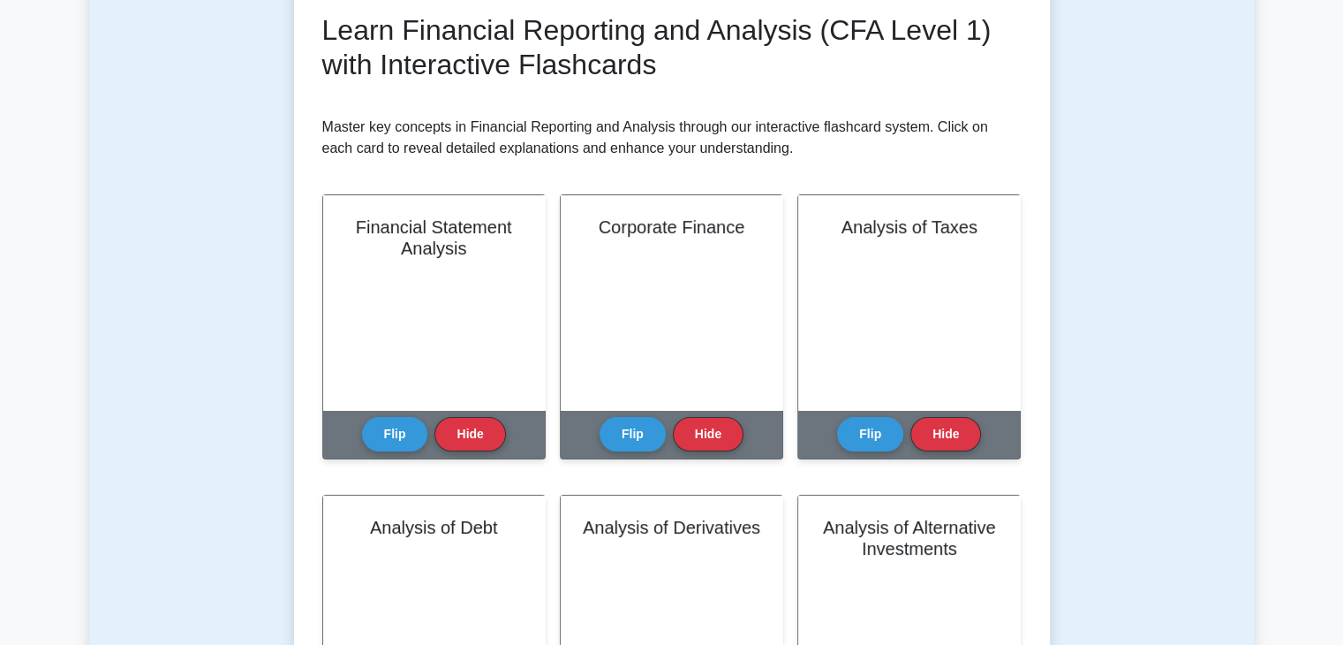
scroll to position [251, 0]
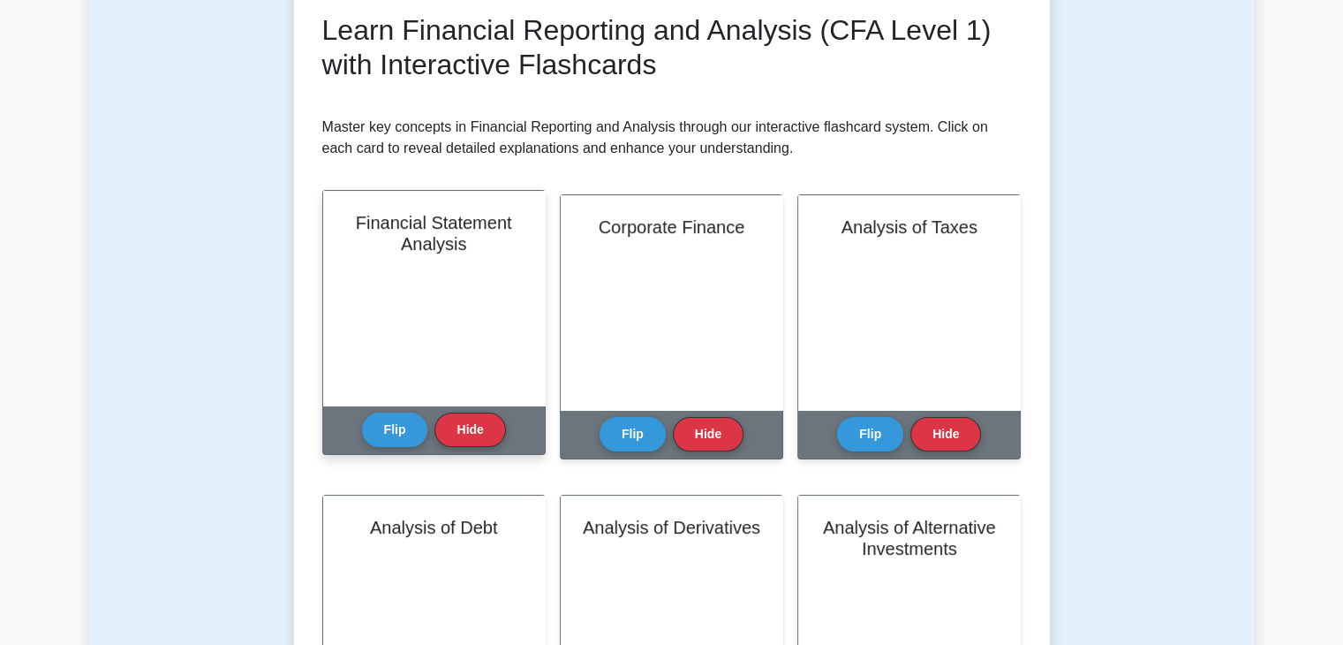
click at [397, 230] on h2 "Financial Statement Analysis" at bounding box center [433, 233] width 179 height 42
click at [382, 440] on button "Flip" at bounding box center [395, 429] width 66 height 34
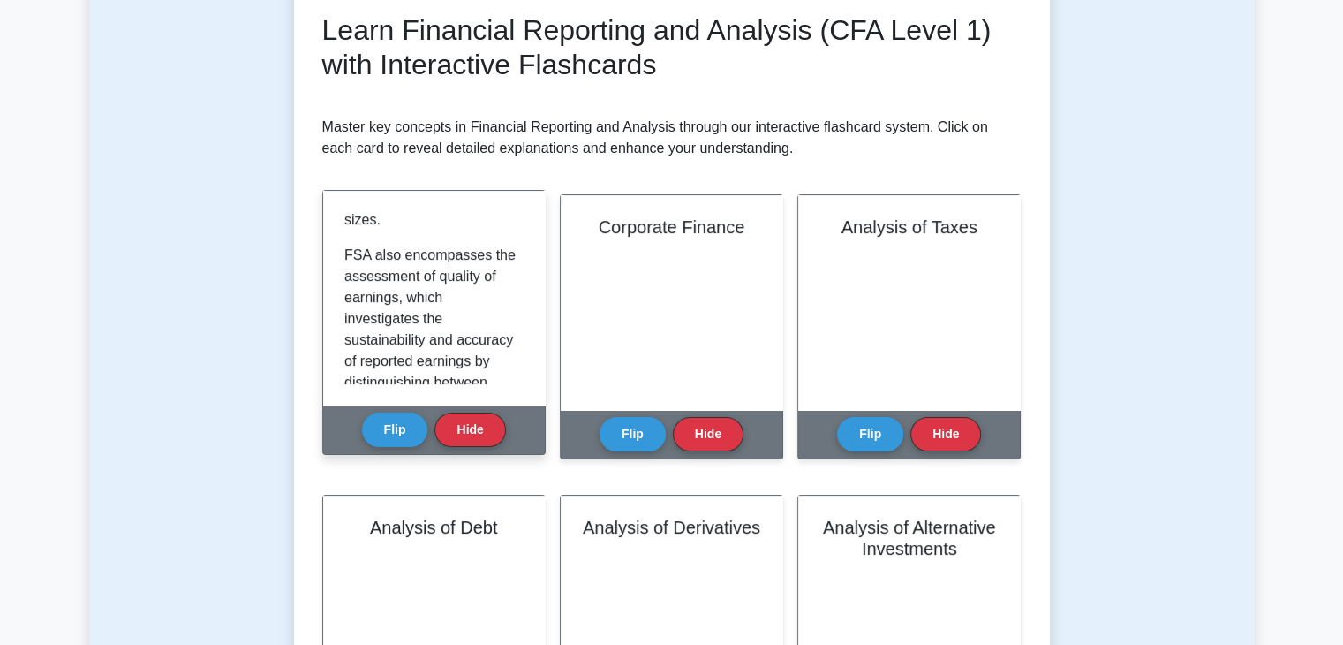
scroll to position [1444, 0]
